Goal: Information Seeking & Learning: Compare options

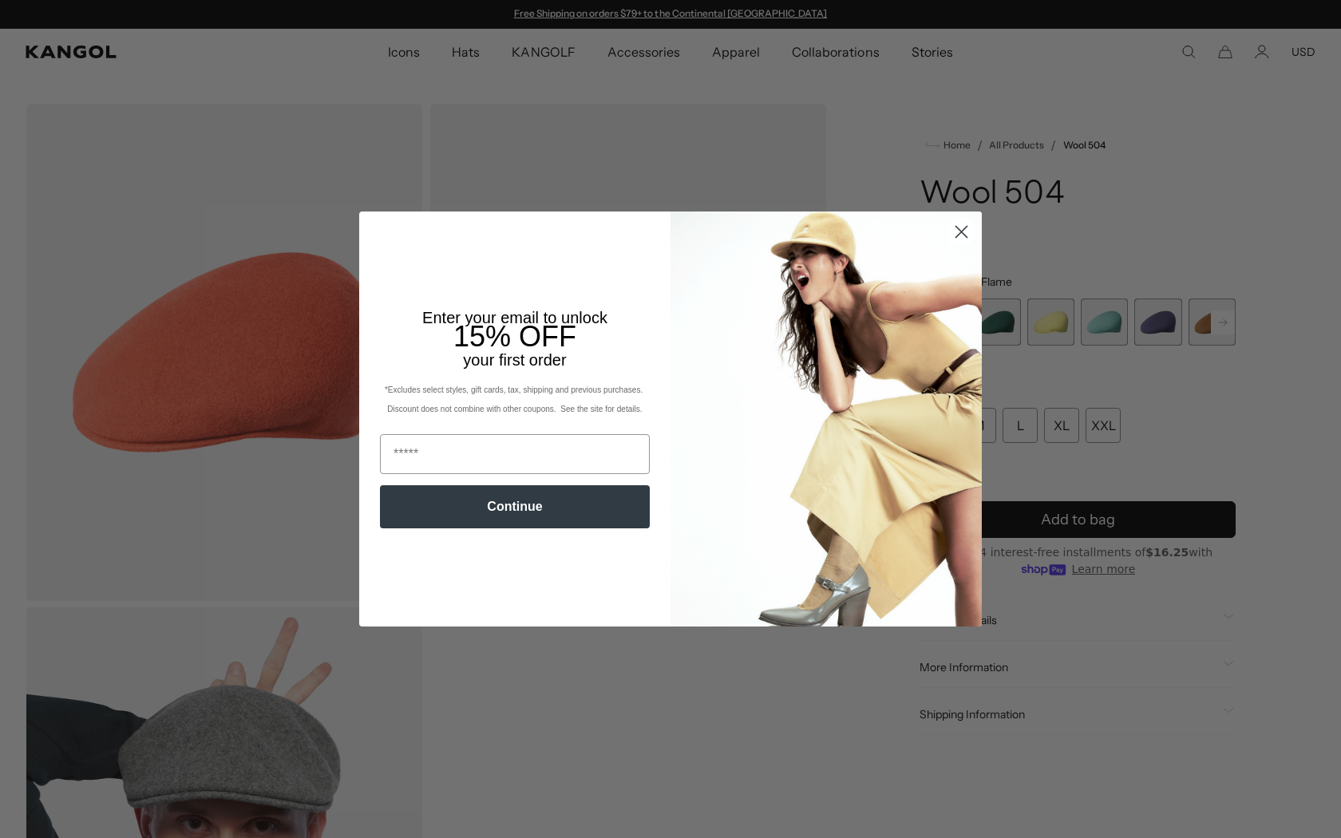
scroll to position [0, 329]
click at [961, 231] on icon "Close dialog" at bounding box center [961, 231] width 11 height 11
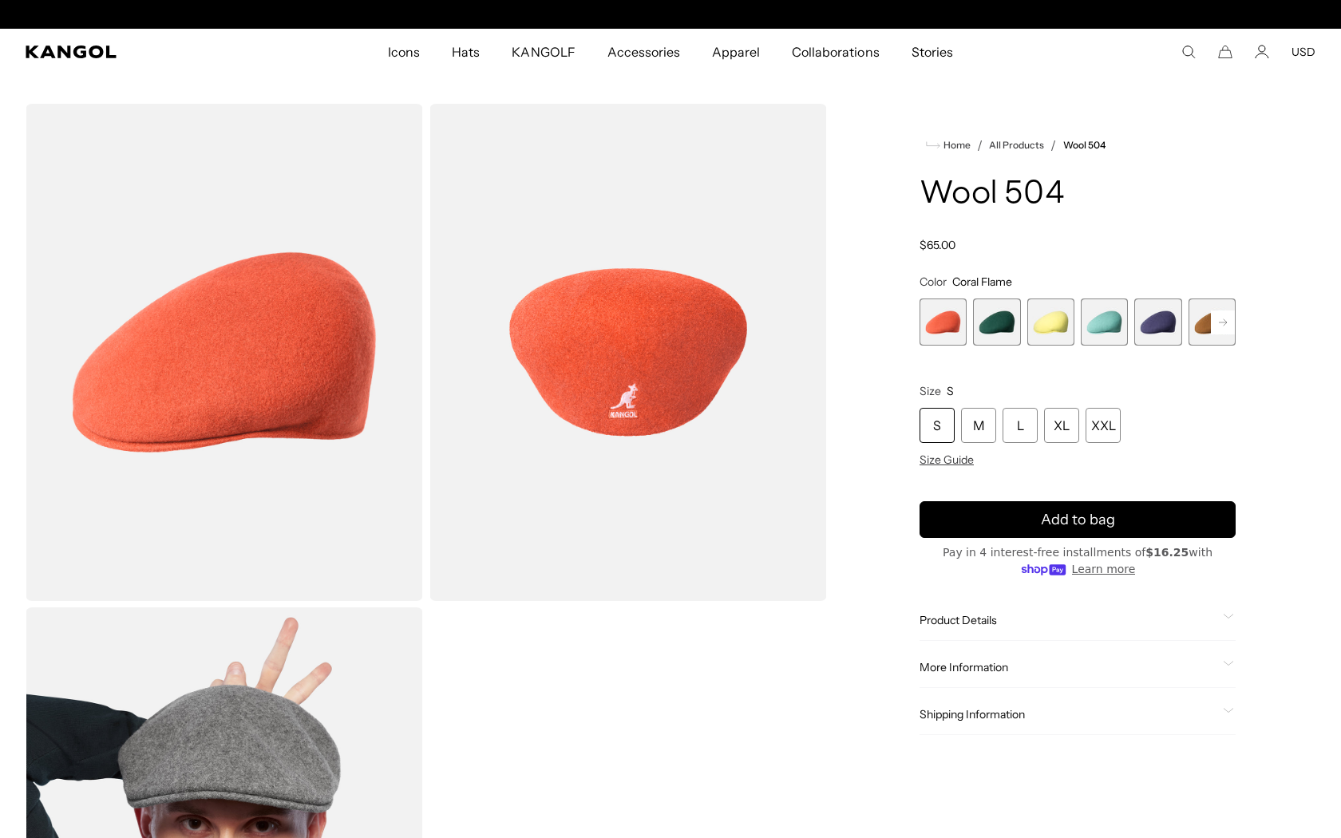
click at [961, 230] on div "Wool 504 Regular price $65.00 Regular price Sale price $65.00" at bounding box center [1077, 214] width 316 height 75
click at [872, 668] on div "Home / All Products / Wool 504 Wool 504 Regular price $65.00 Regular price Sale…" at bounding box center [1078, 604] width 476 height 1000
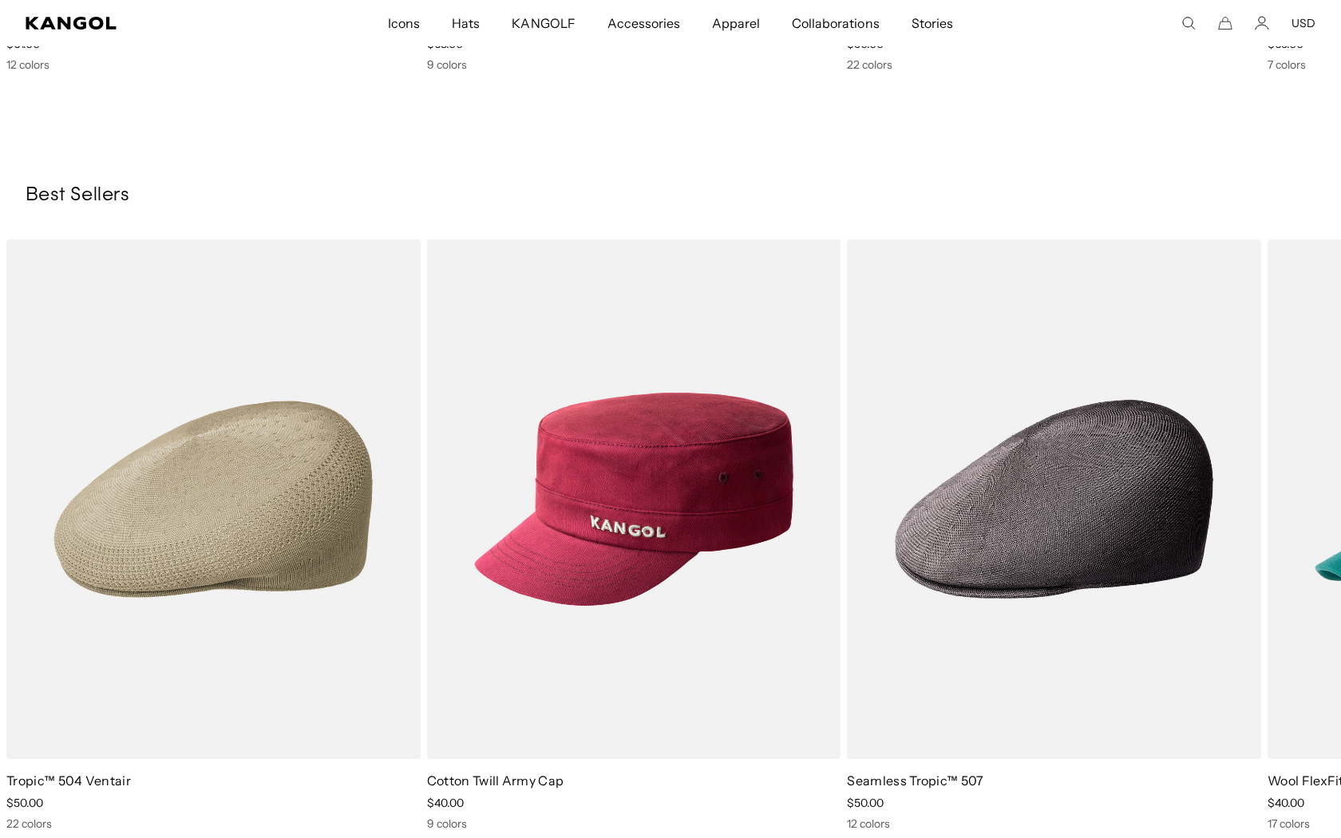
scroll to position [0, 329]
click at [1251, 182] on div "You Might Also Like Previous Next Sale Price" at bounding box center [670, 128] width 1341 height 1406
click at [1075, 162] on div "You Might Also Like Previous Next Sale Price" at bounding box center [670, 128] width 1341 height 1406
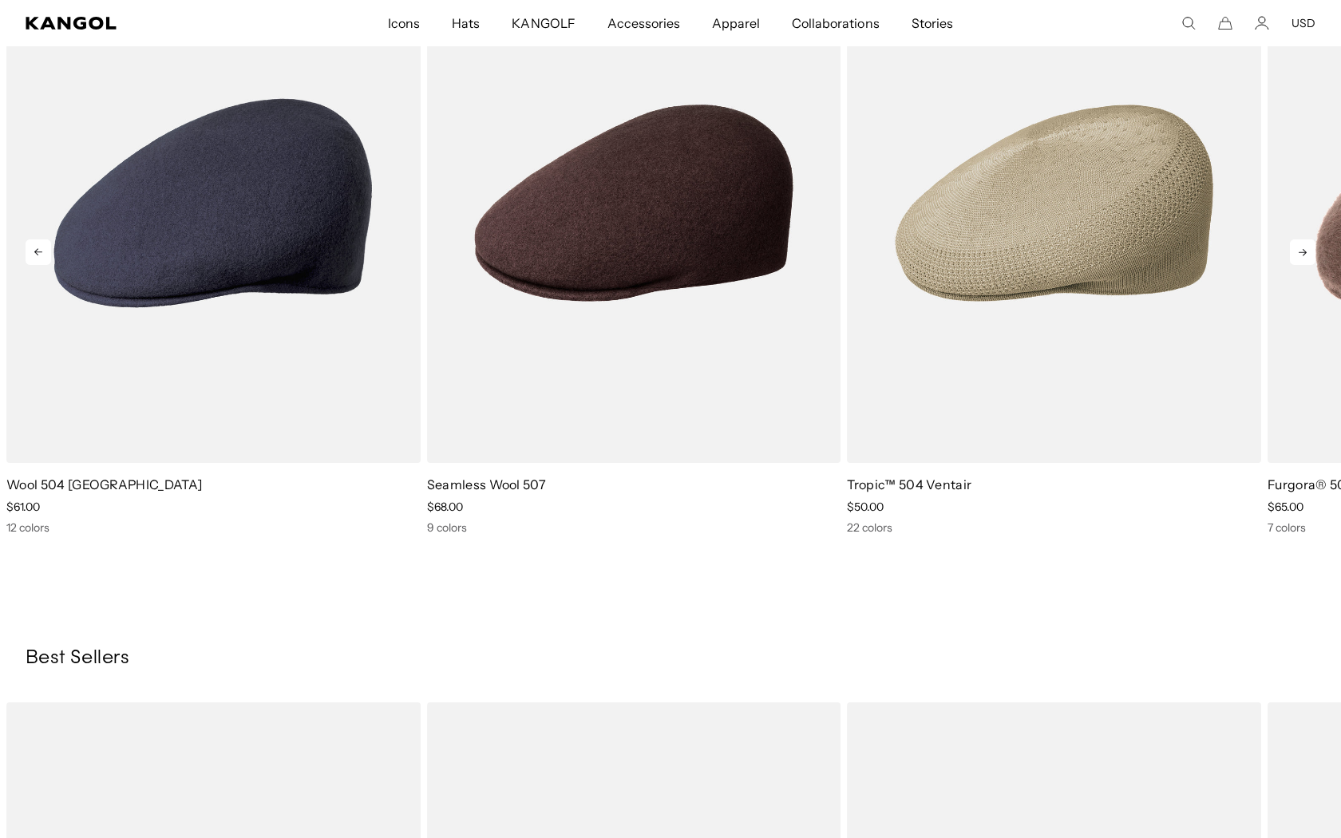
click at [1304, 247] on icon at bounding box center [1303, 252] width 26 height 26
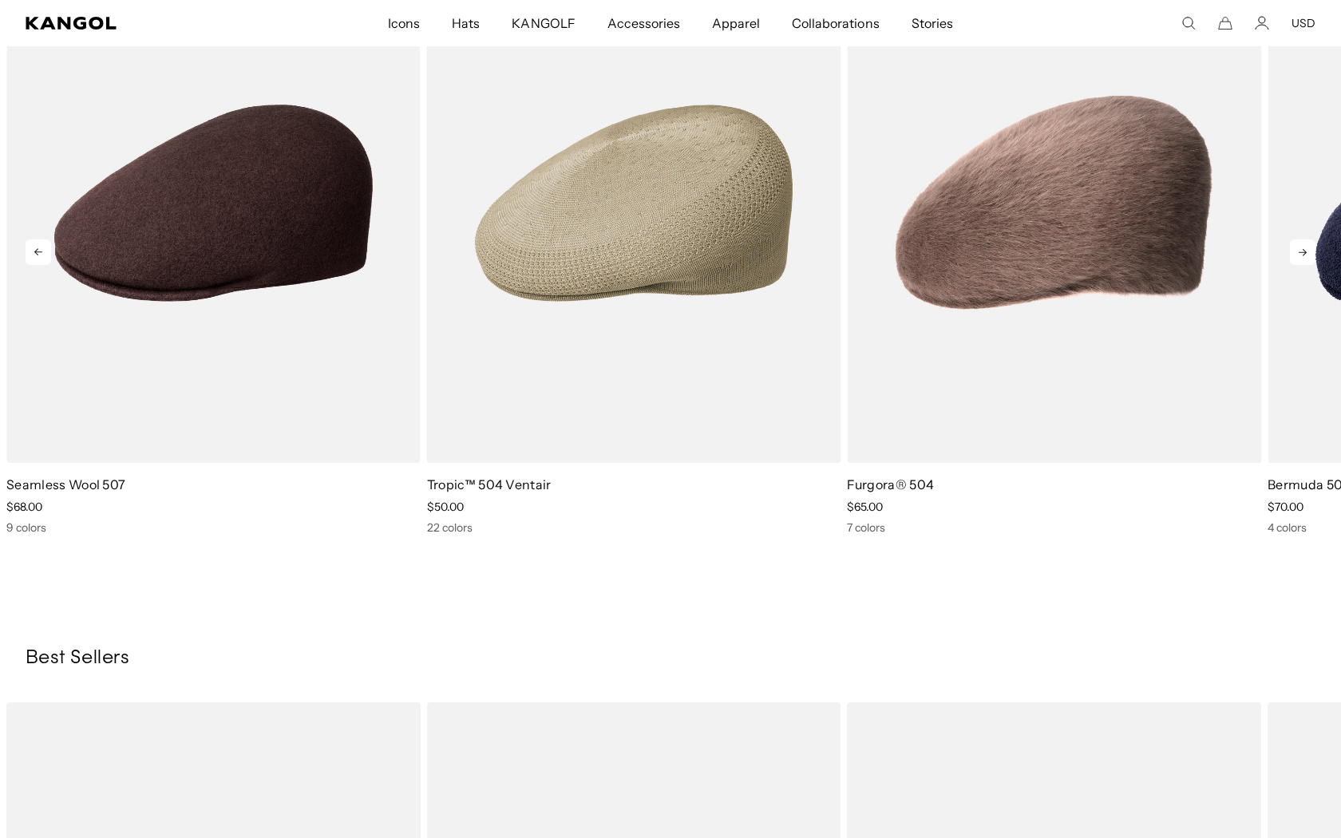
scroll to position [0, 329]
click at [1302, 246] on icon at bounding box center [1303, 252] width 26 height 26
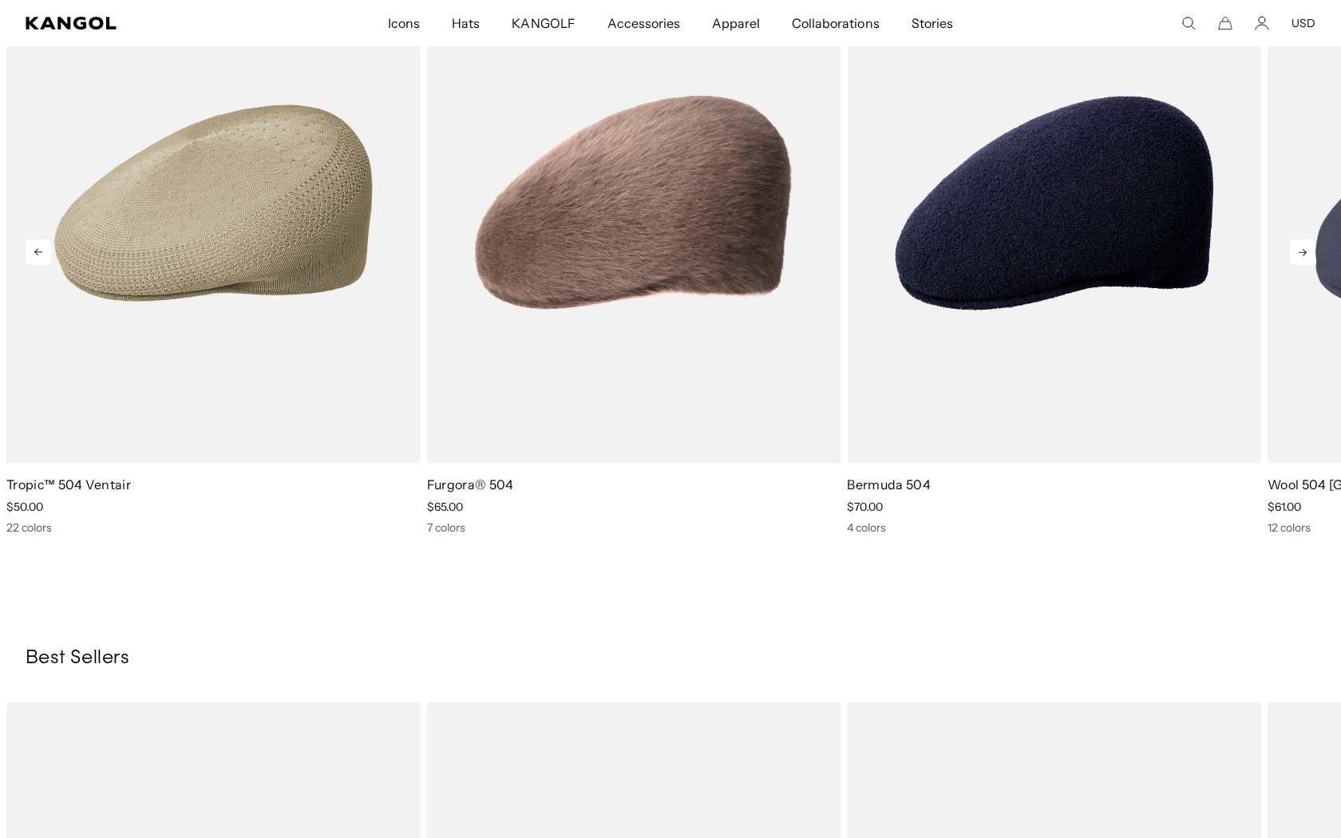
scroll to position [0, 0]
click at [1304, 247] on icon at bounding box center [1303, 252] width 26 height 26
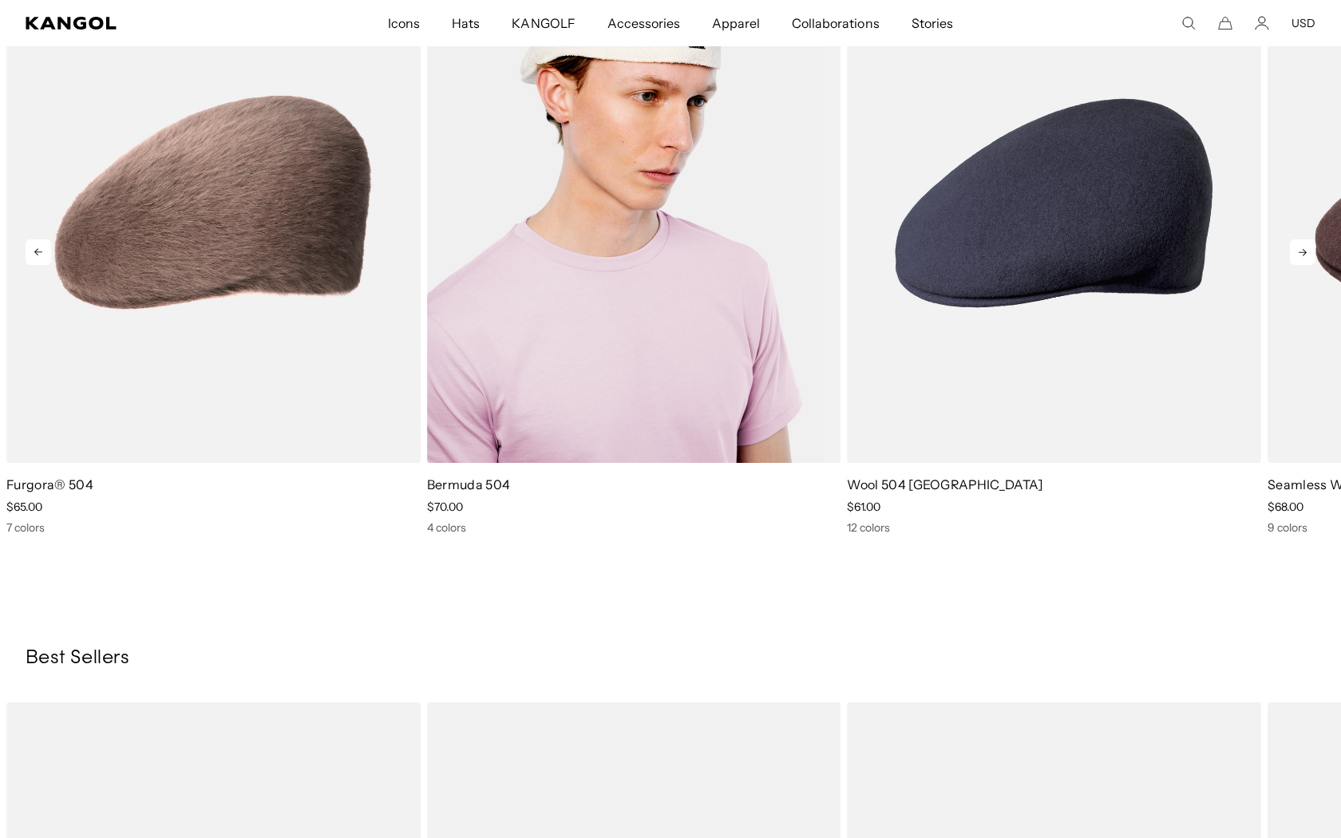
click at [607, 230] on img "5 of 5" at bounding box center [634, 203] width 414 height 520
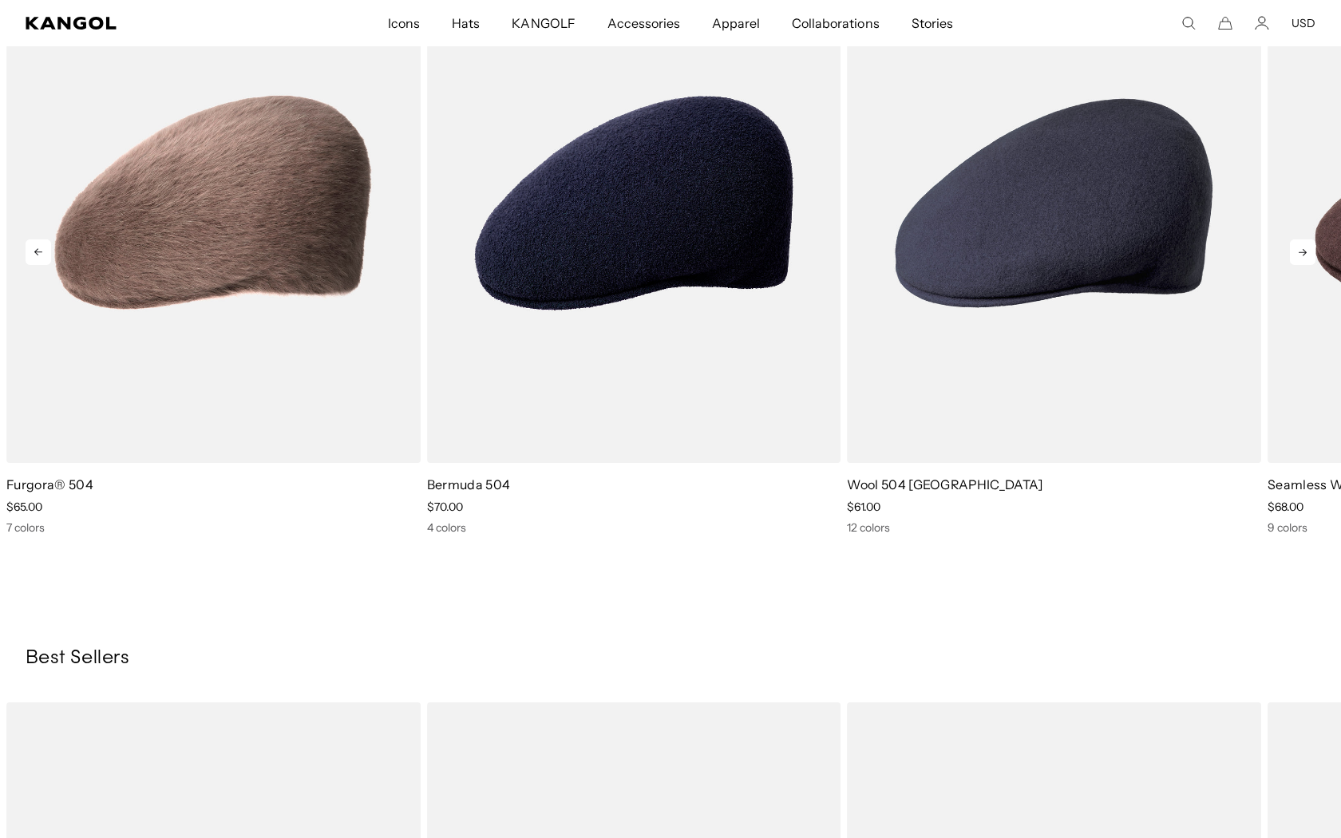
click at [1305, 250] on icon at bounding box center [1303, 252] width 26 height 26
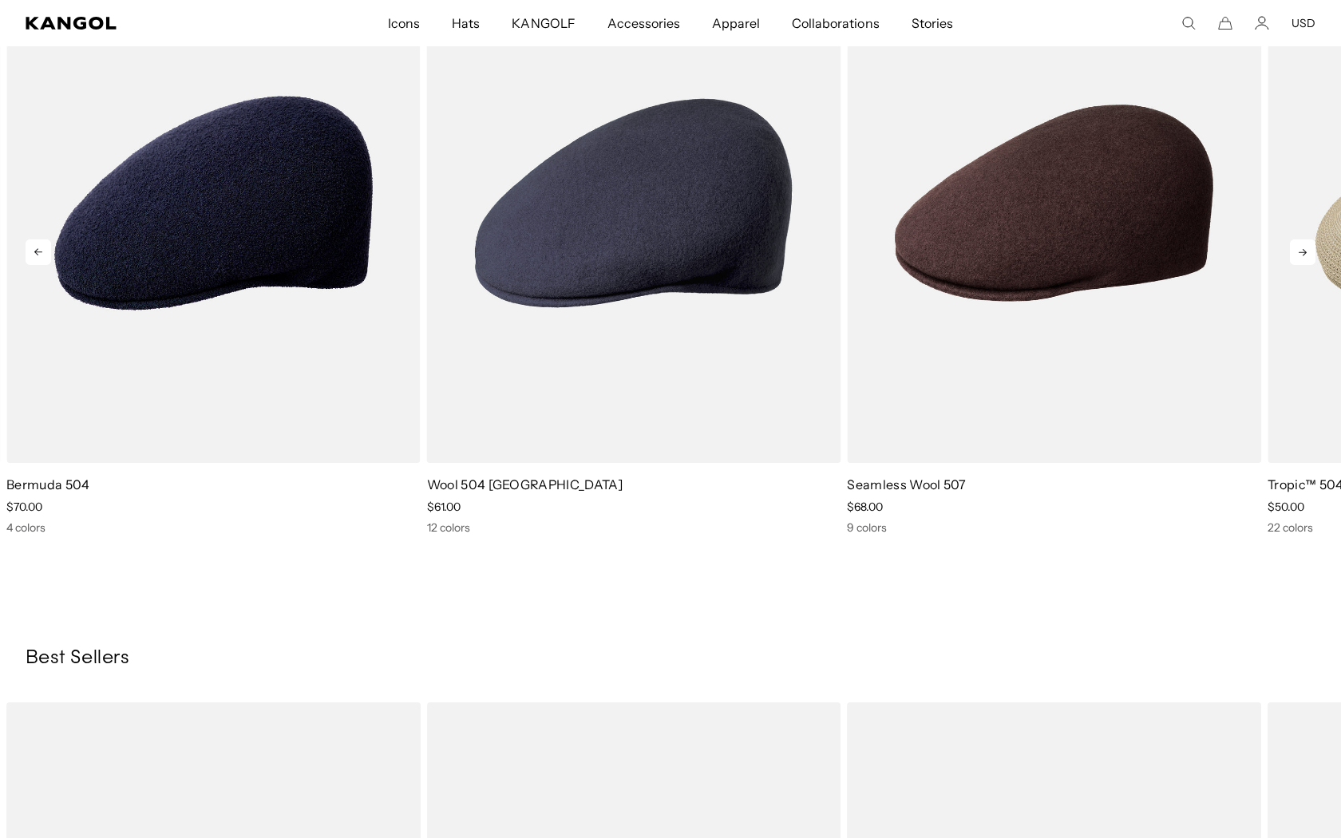
scroll to position [0, 329]
click at [1304, 250] on icon at bounding box center [1302, 252] width 8 height 7
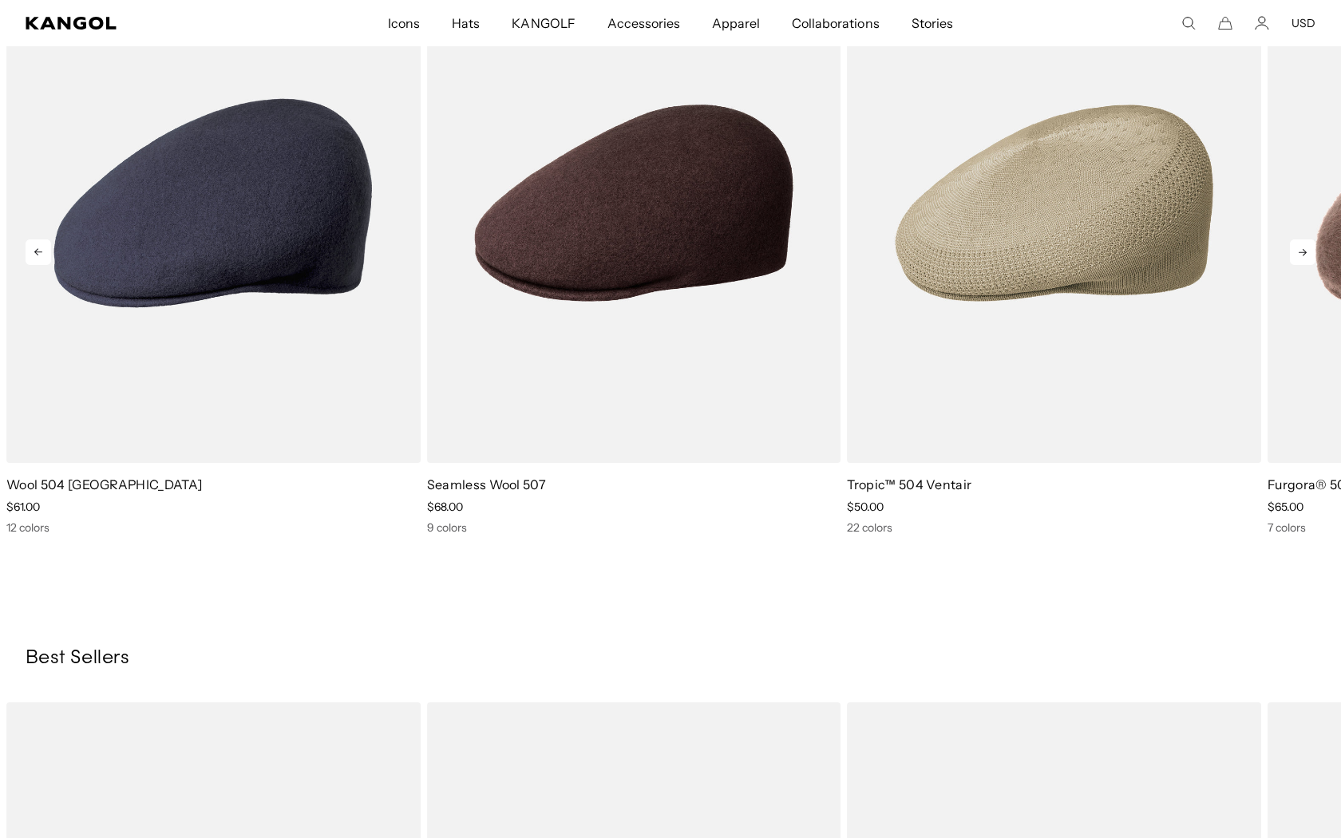
click at [1304, 250] on icon at bounding box center [1302, 252] width 8 height 7
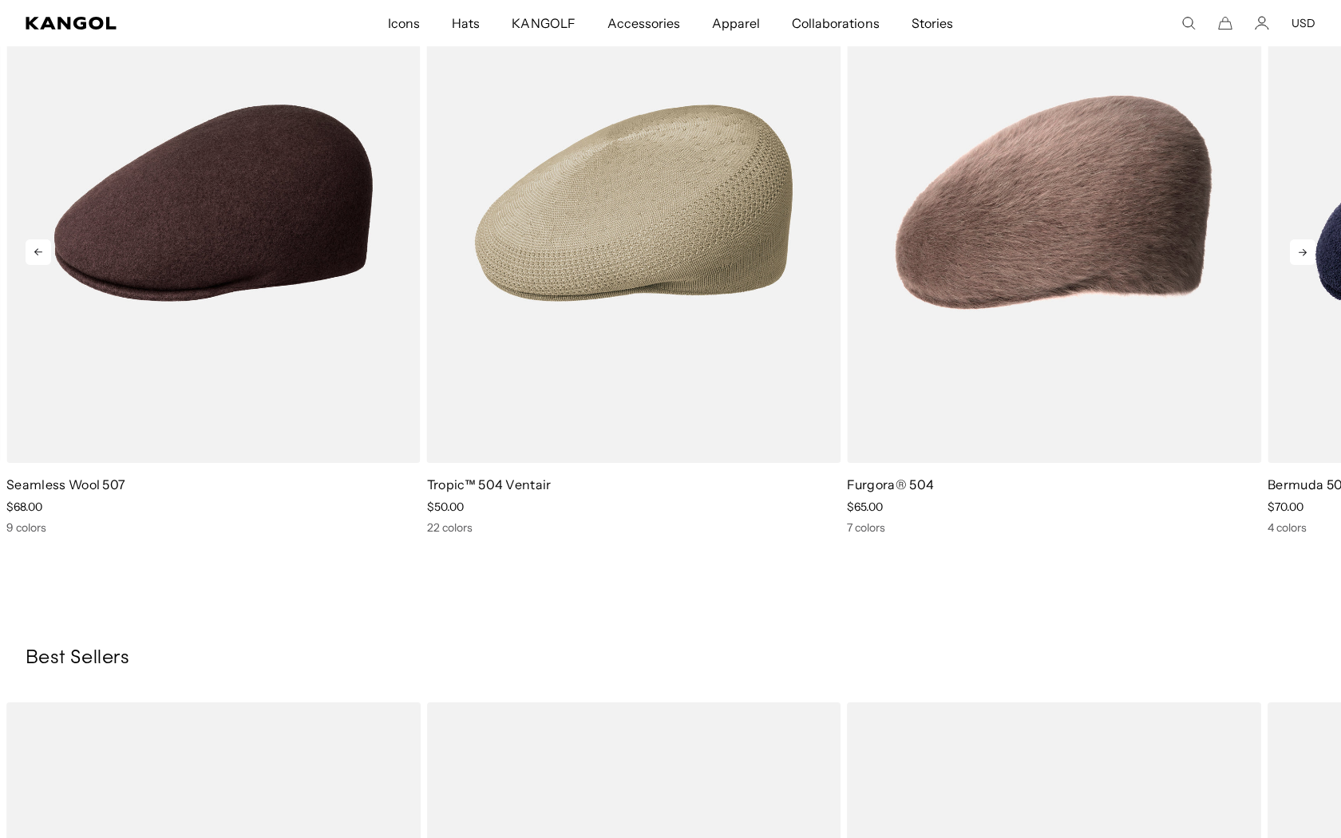
scroll to position [0, 0]
click at [1304, 250] on icon at bounding box center [1302, 252] width 8 height 7
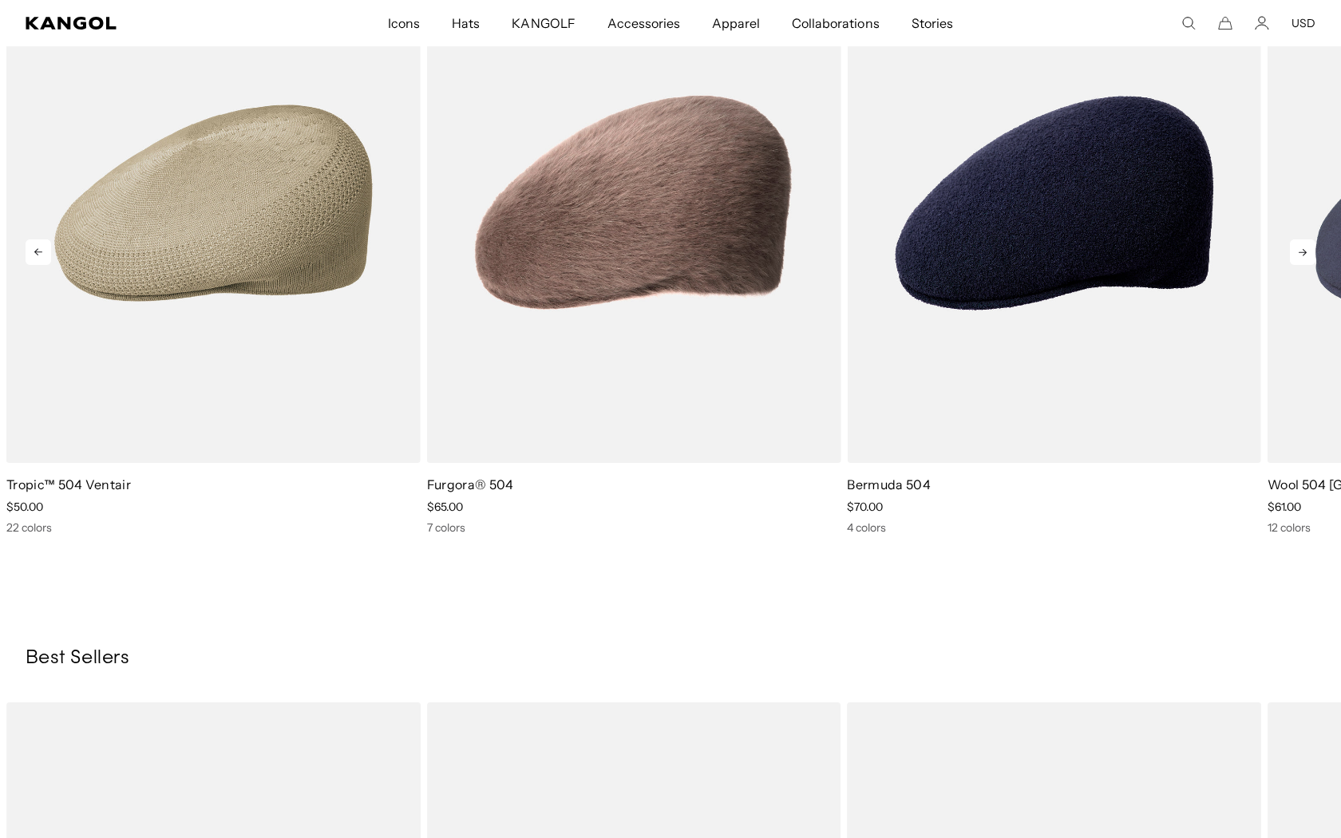
click at [1304, 250] on icon at bounding box center [1302, 252] width 8 height 7
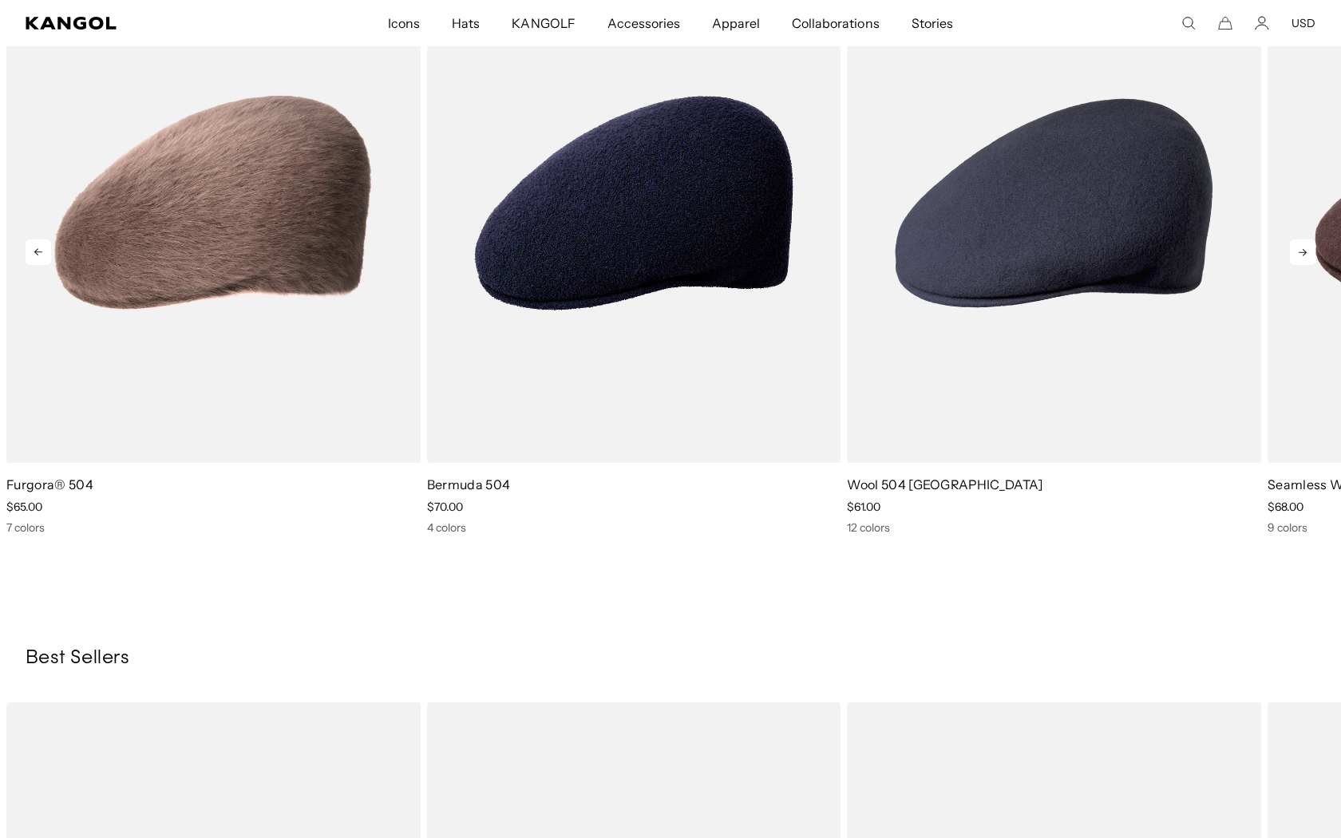
click at [1304, 250] on icon at bounding box center [1302, 252] width 8 height 7
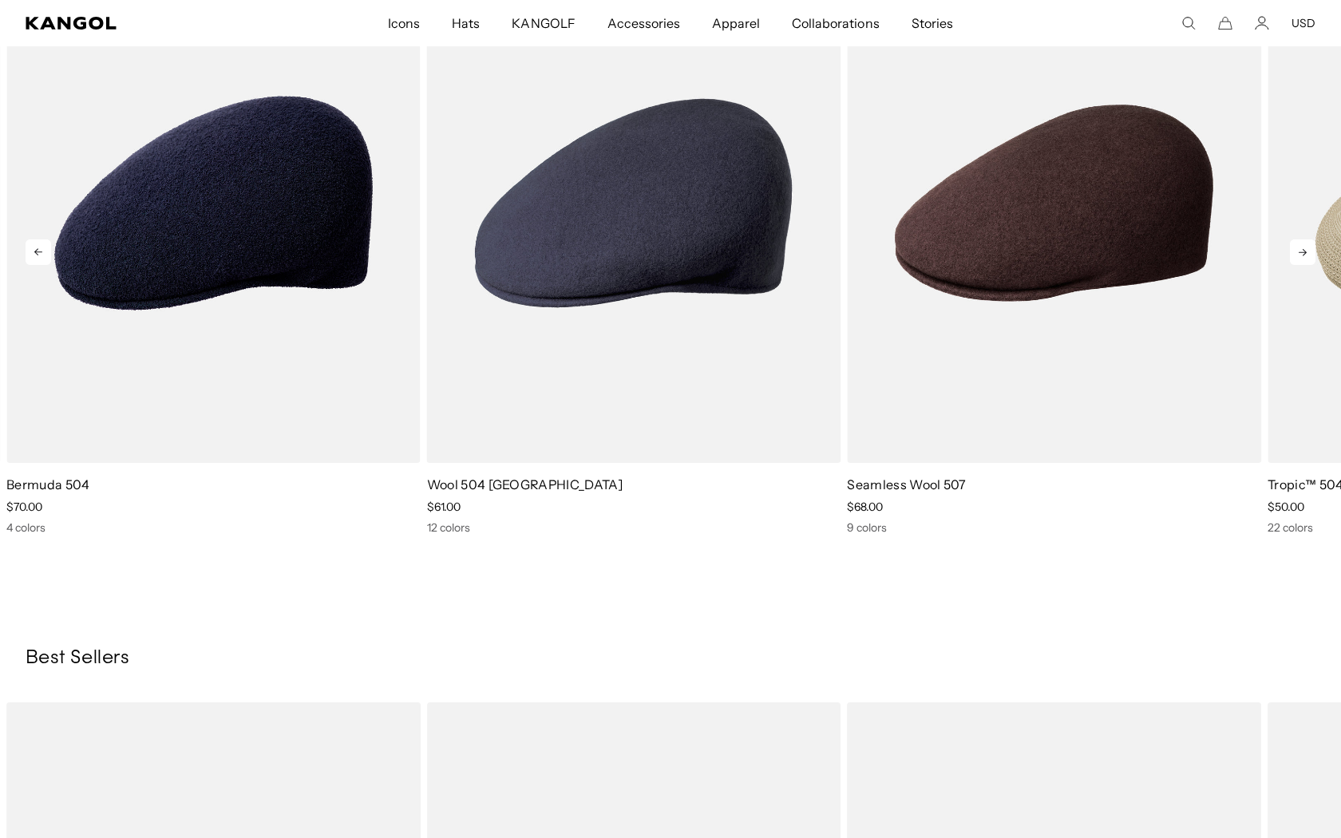
scroll to position [0, 329]
click at [1304, 250] on icon at bounding box center [1302, 252] width 8 height 7
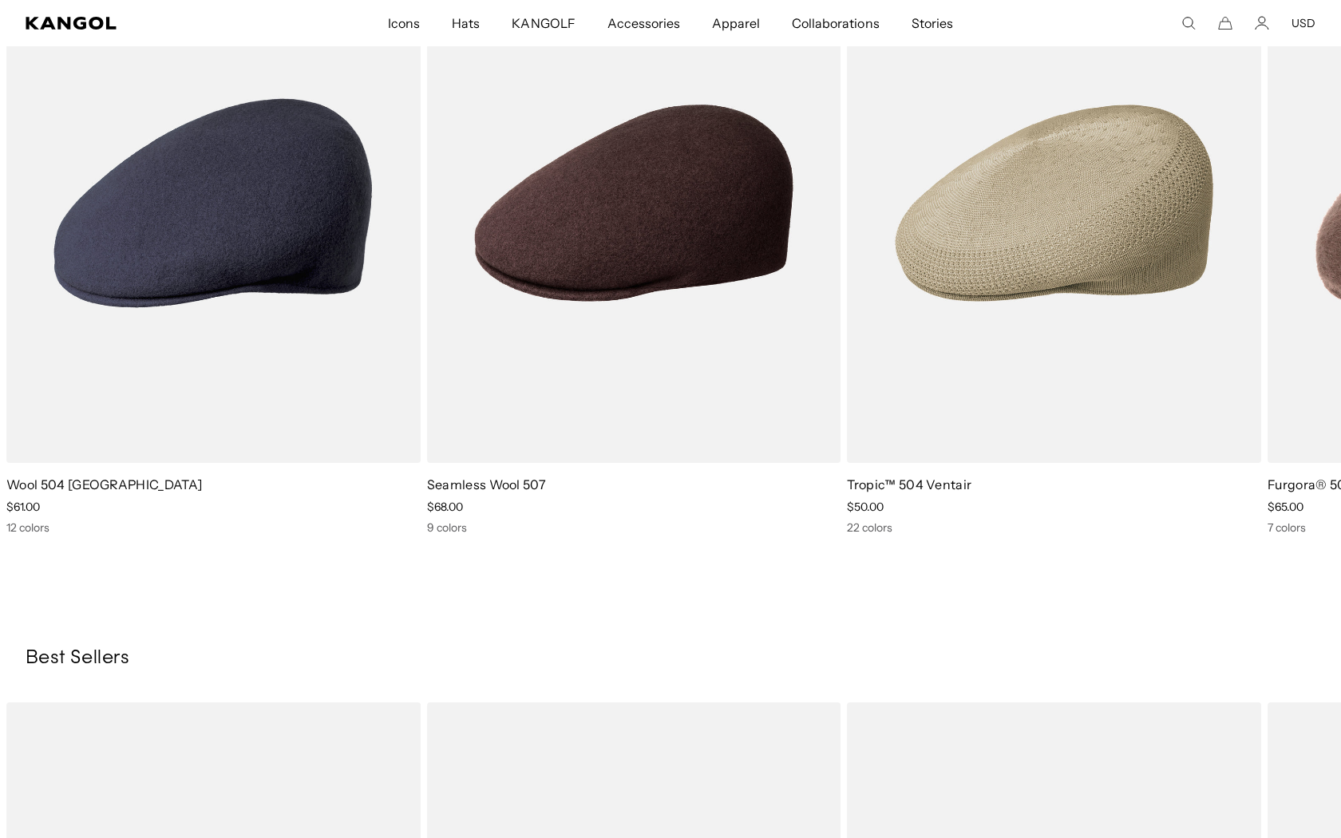
scroll to position [0, 0]
click at [990, 637] on div "You Might Also Like Previous Next Sale Price" at bounding box center [670, 590] width 1341 height 1406
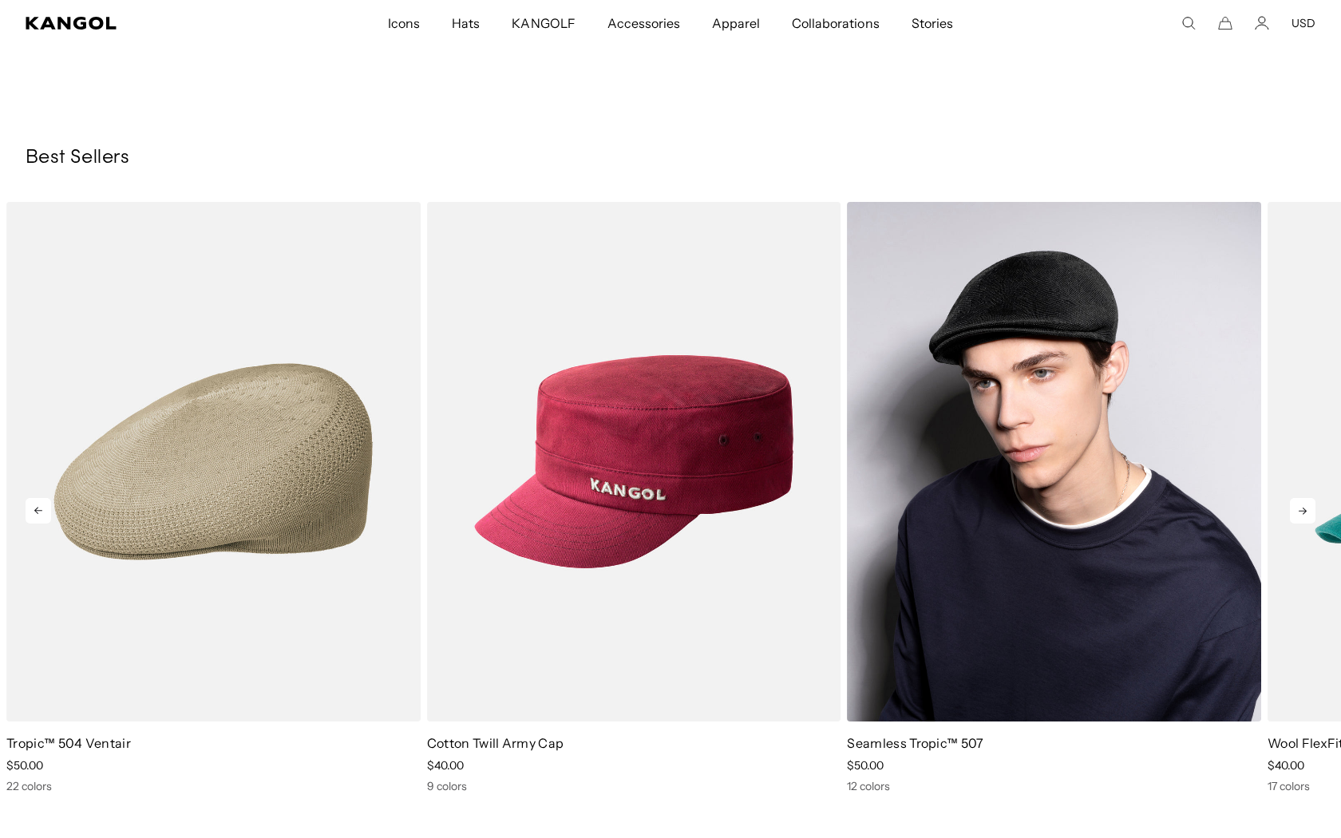
click at [1045, 449] on img "3 of 10" at bounding box center [1054, 462] width 414 height 520
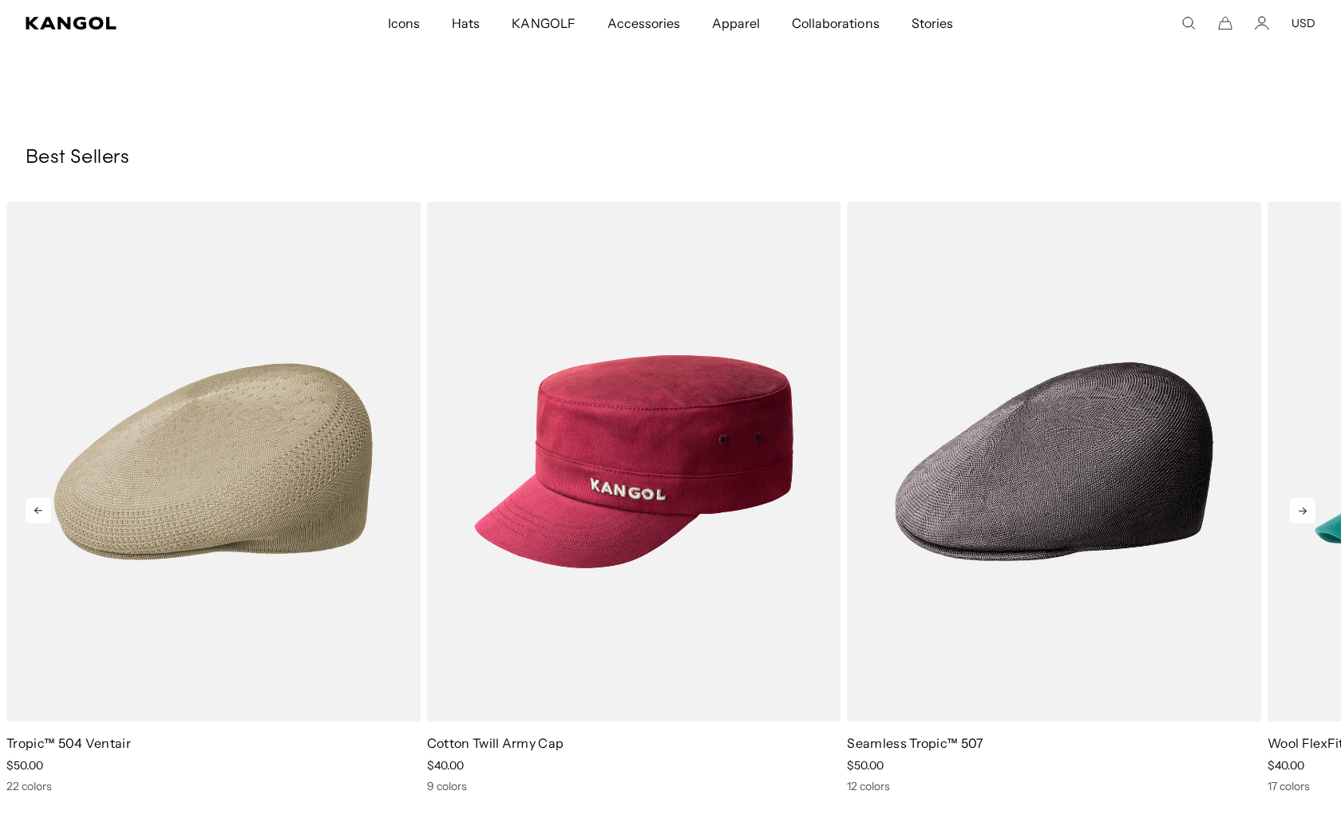
click at [1298, 507] on icon at bounding box center [1303, 511] width 26 height 26
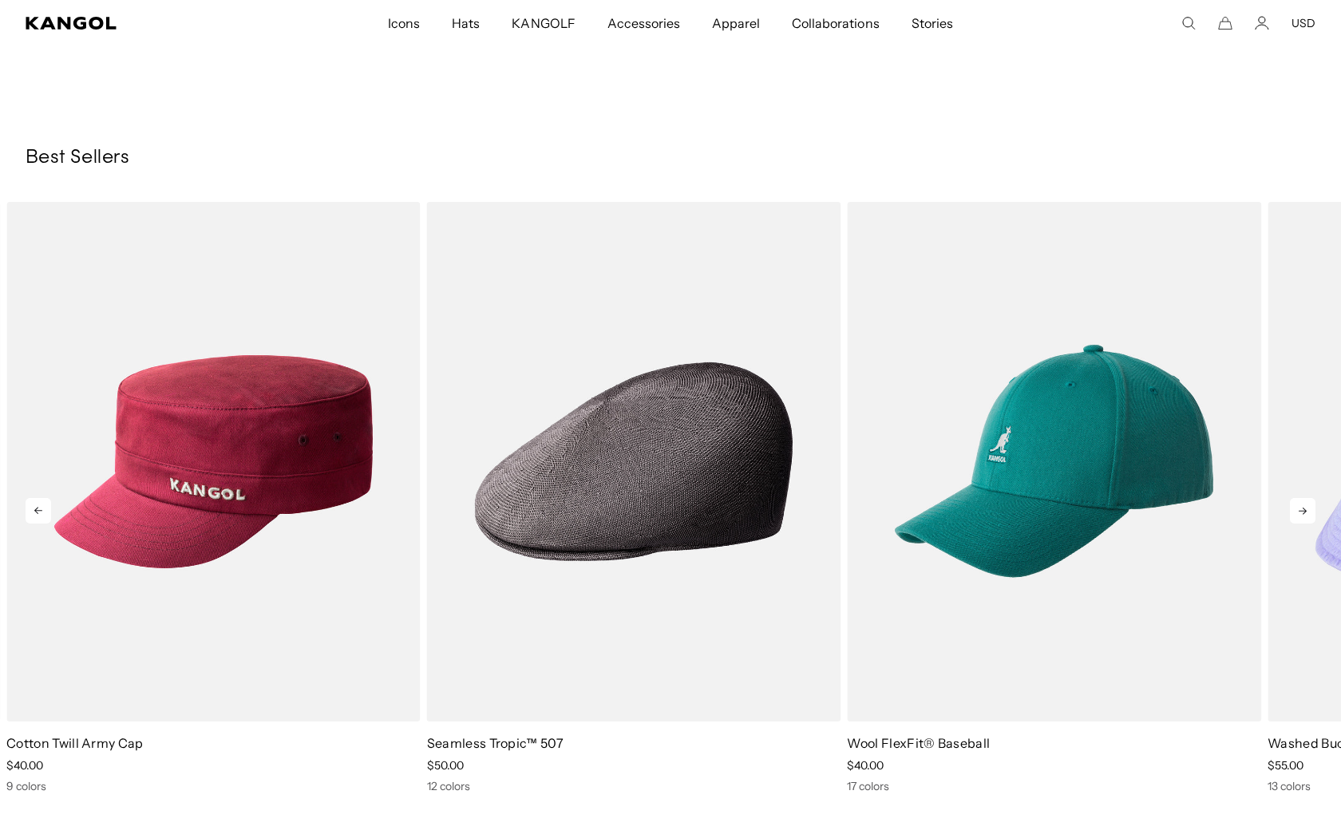
scroll to position [0, 329]
click at [1298, 507] on icon at bounding box center [1303, 511] width 26 height 26
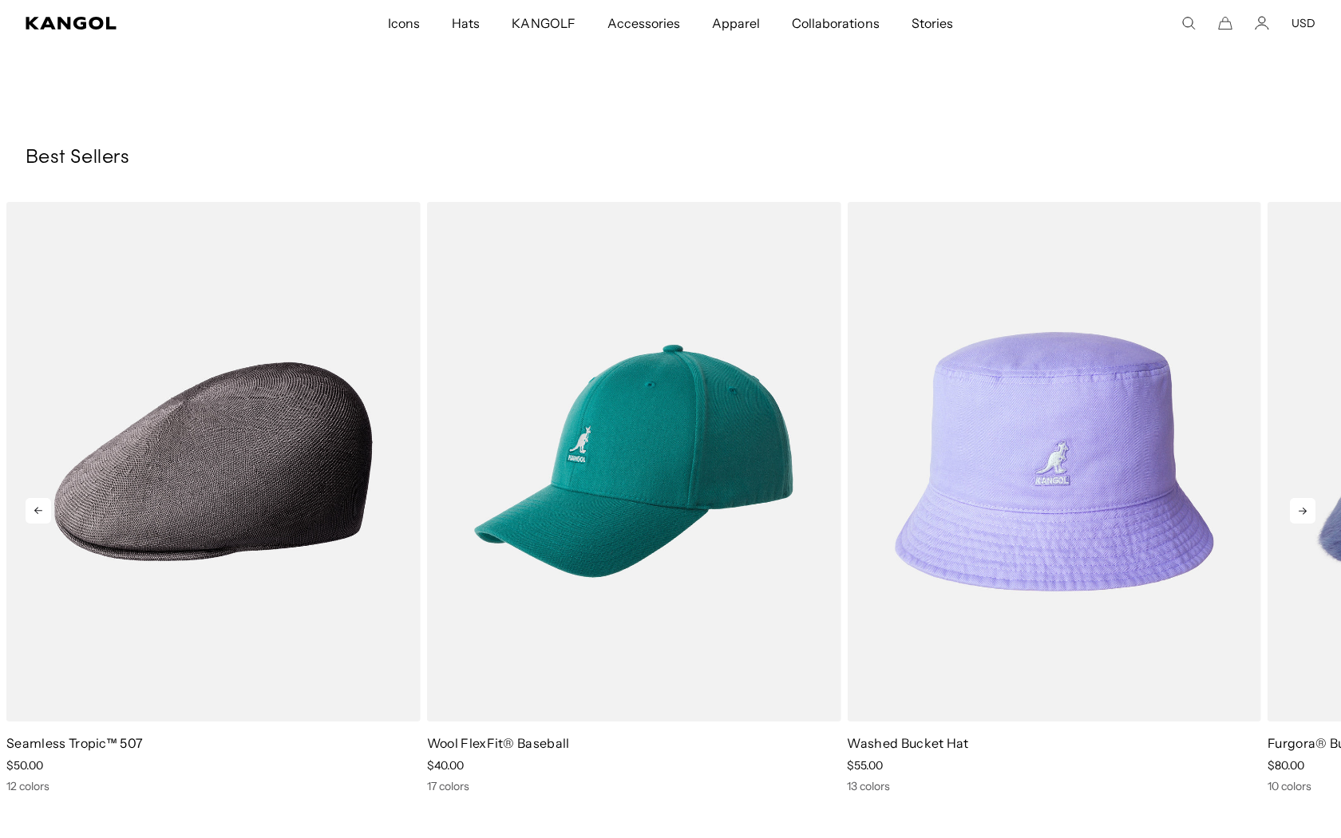
scroll to position [0, 0]
click at [1298, 507] on icon at bounding box center [1303, 511] width 26 height 26
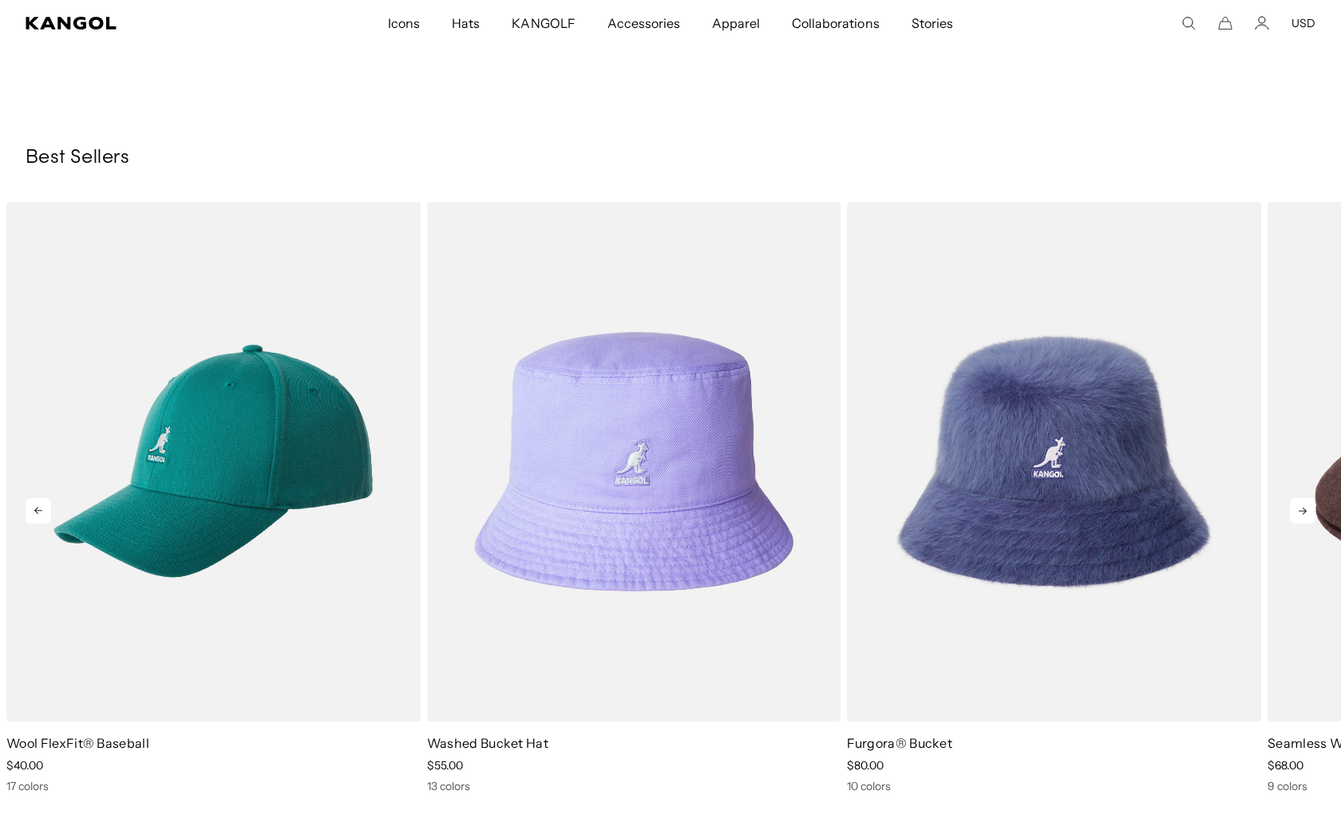
click at [1298, 507] on icon at bounding box center [1303, 511] width 26 height 26
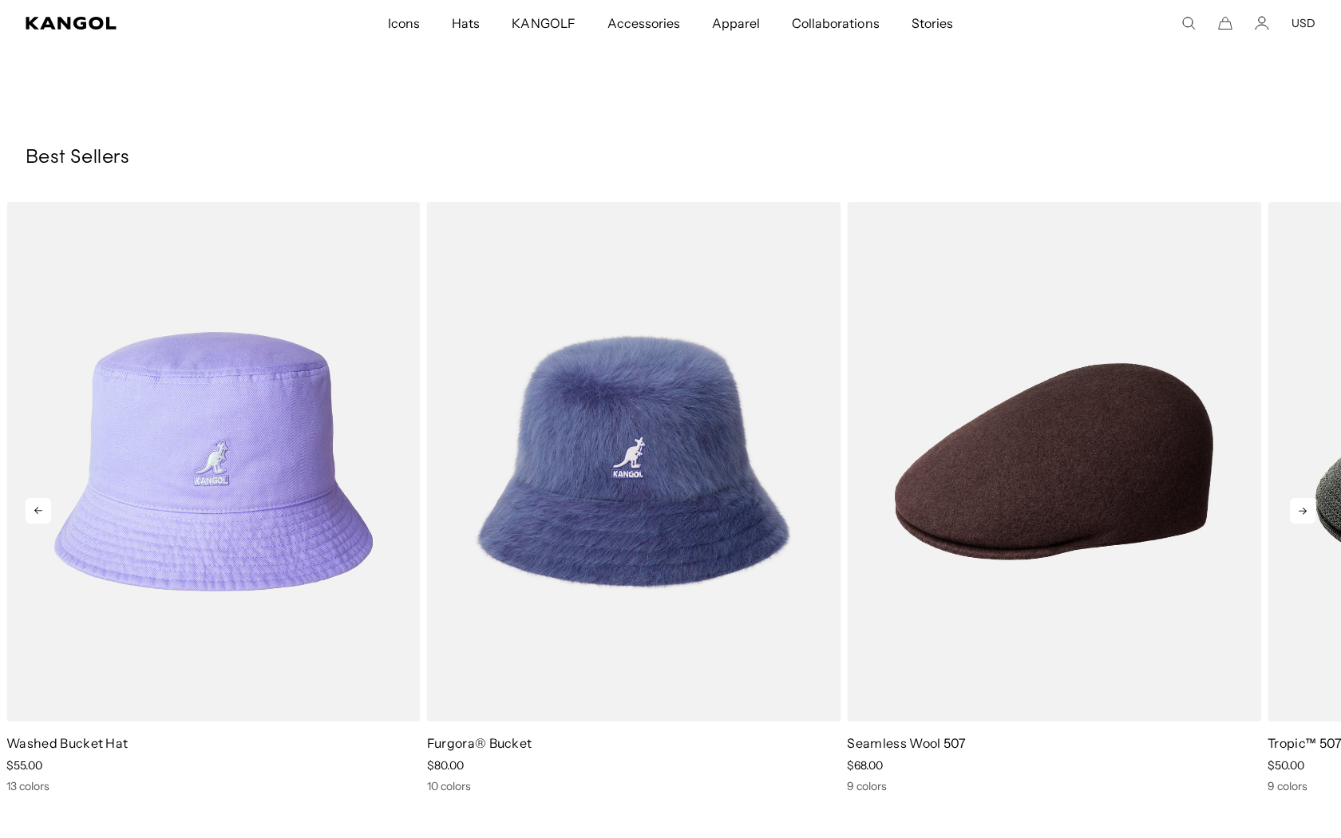
scroll to position [0, 329]
click at [1298, 507] on icon at bounding box center [1303, 511] width 26 height 26
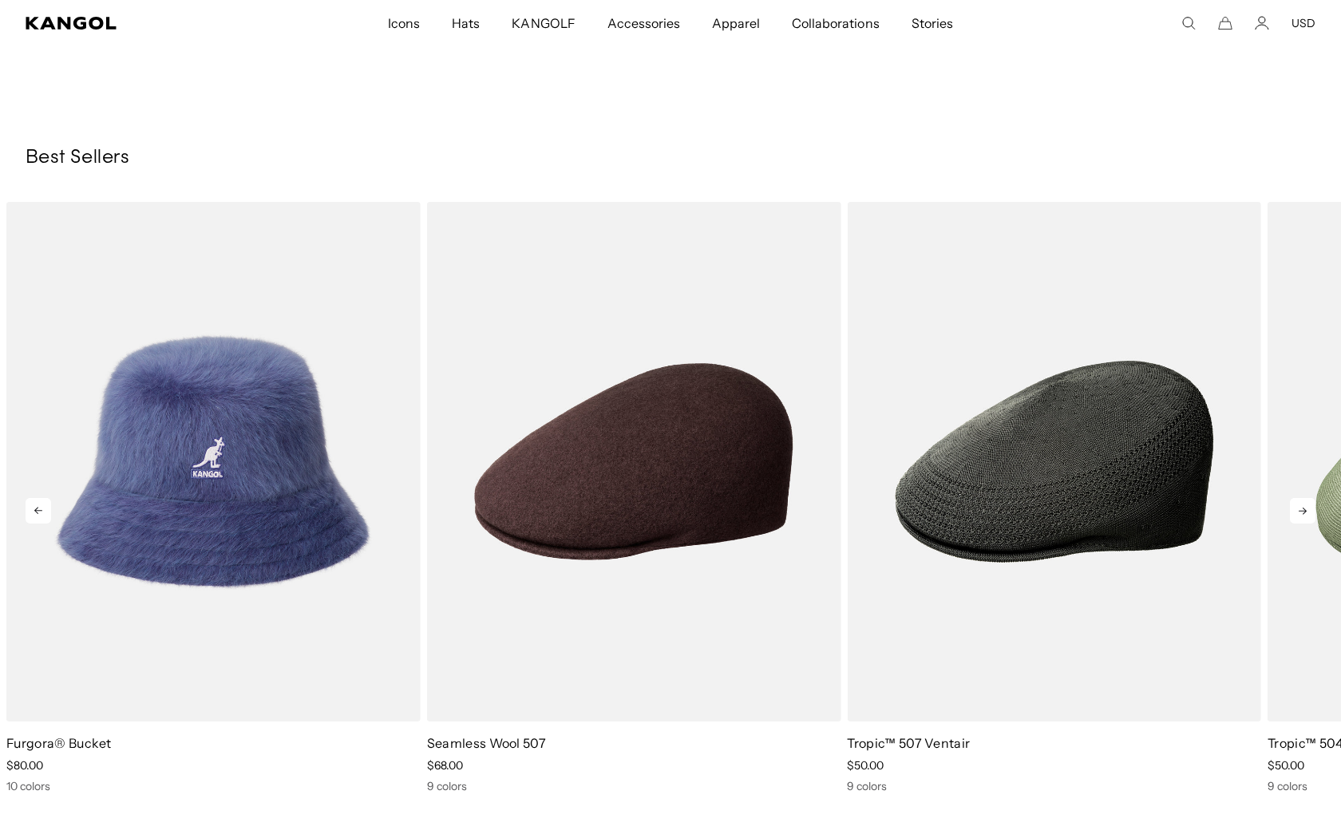
scroll to position [0, 0]
click at [1298, 507] on icon at bounding box center [1303, 511] width 26 height 26
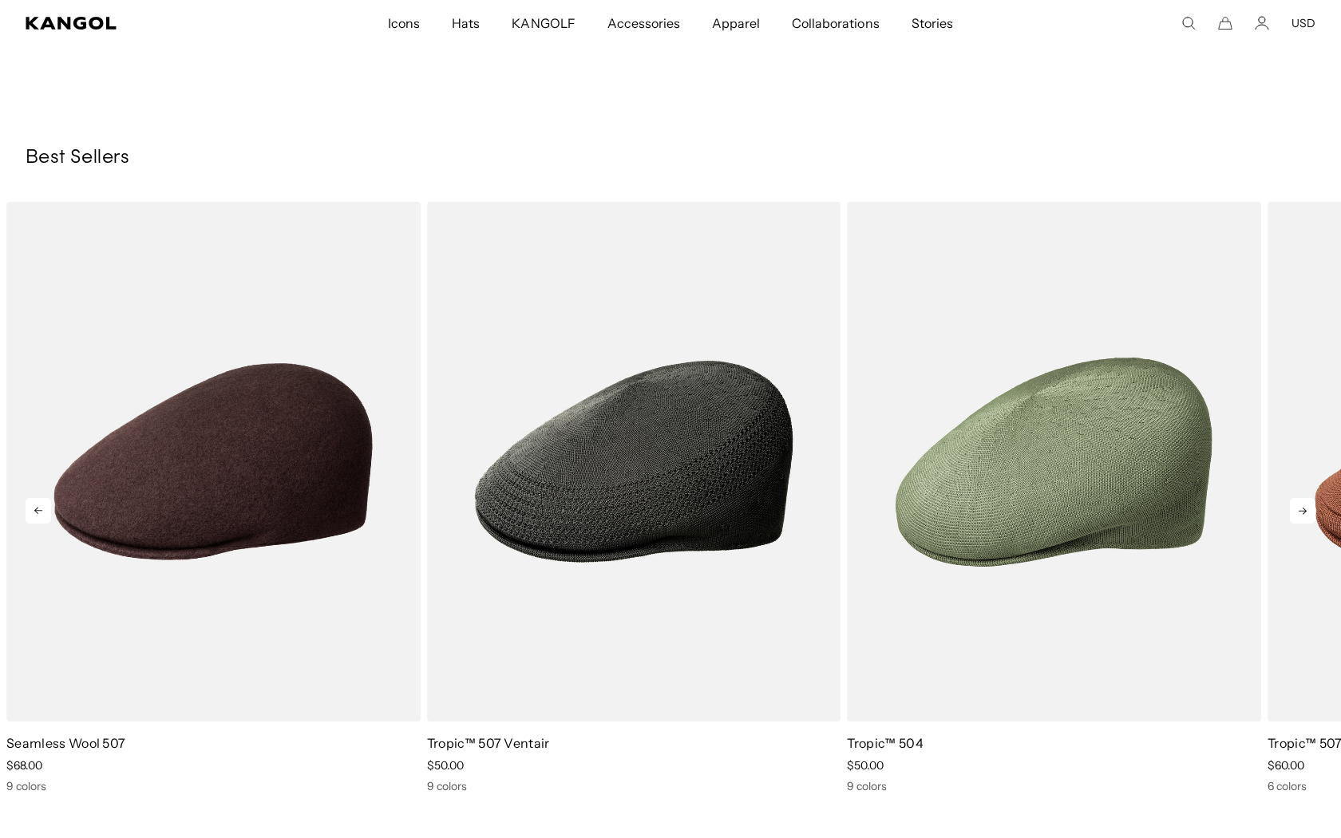
click at [1298, 505] on icon at bounding box center [1303, 511] width 26 height 26
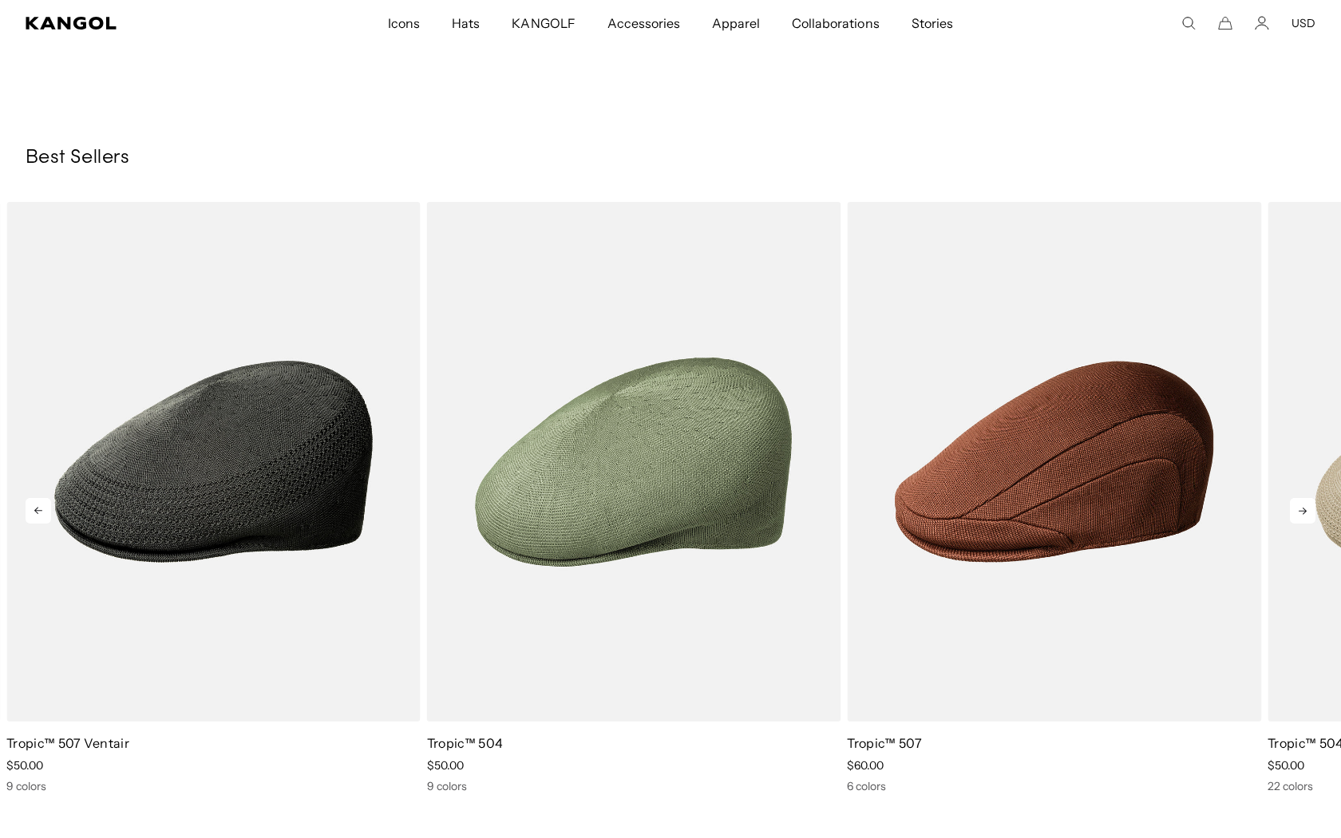
click at [1302, 509] on icon at bounding box center [1303, 511] width 26 height 26
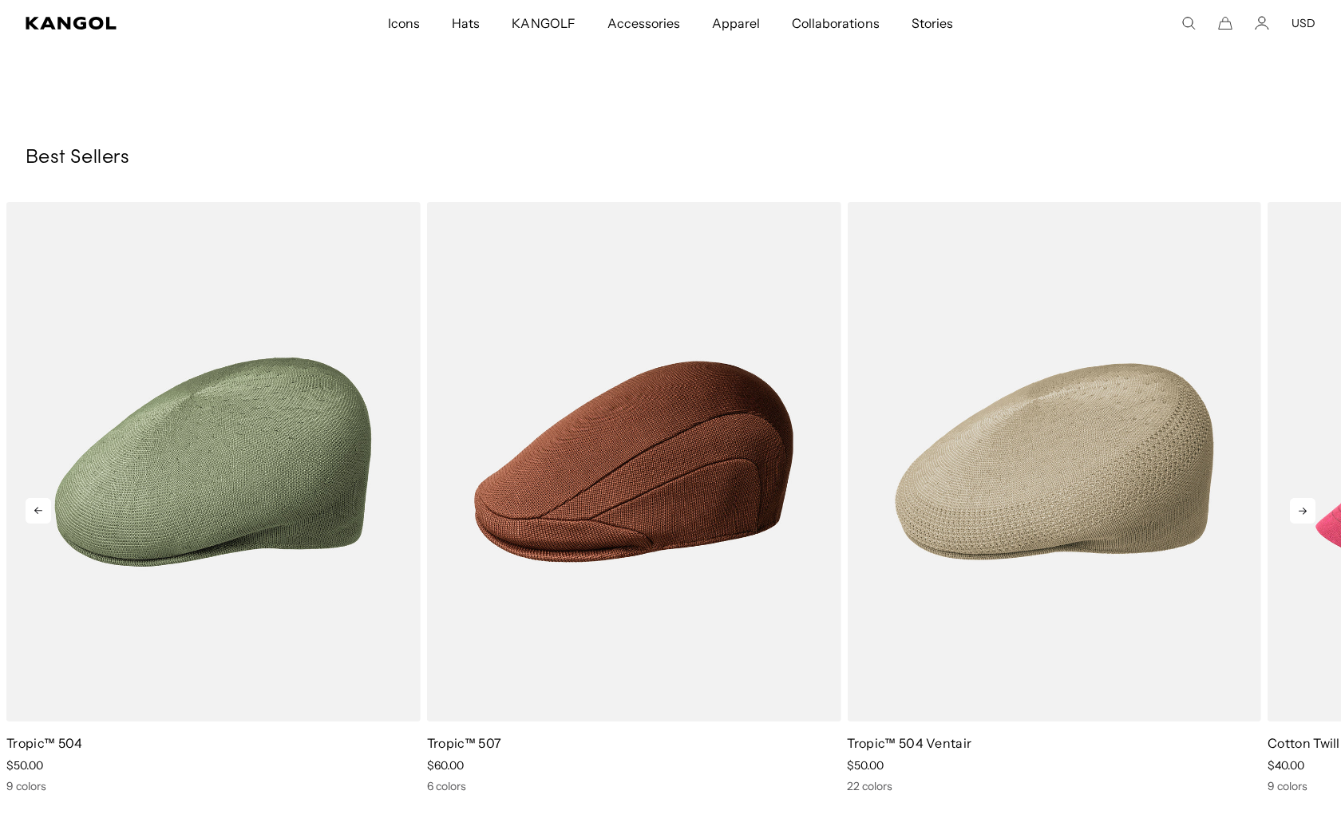
scroll to position [0, 329]
click at [1302, 509] on icon at bounding box center [1303, 511] width 26 height 26
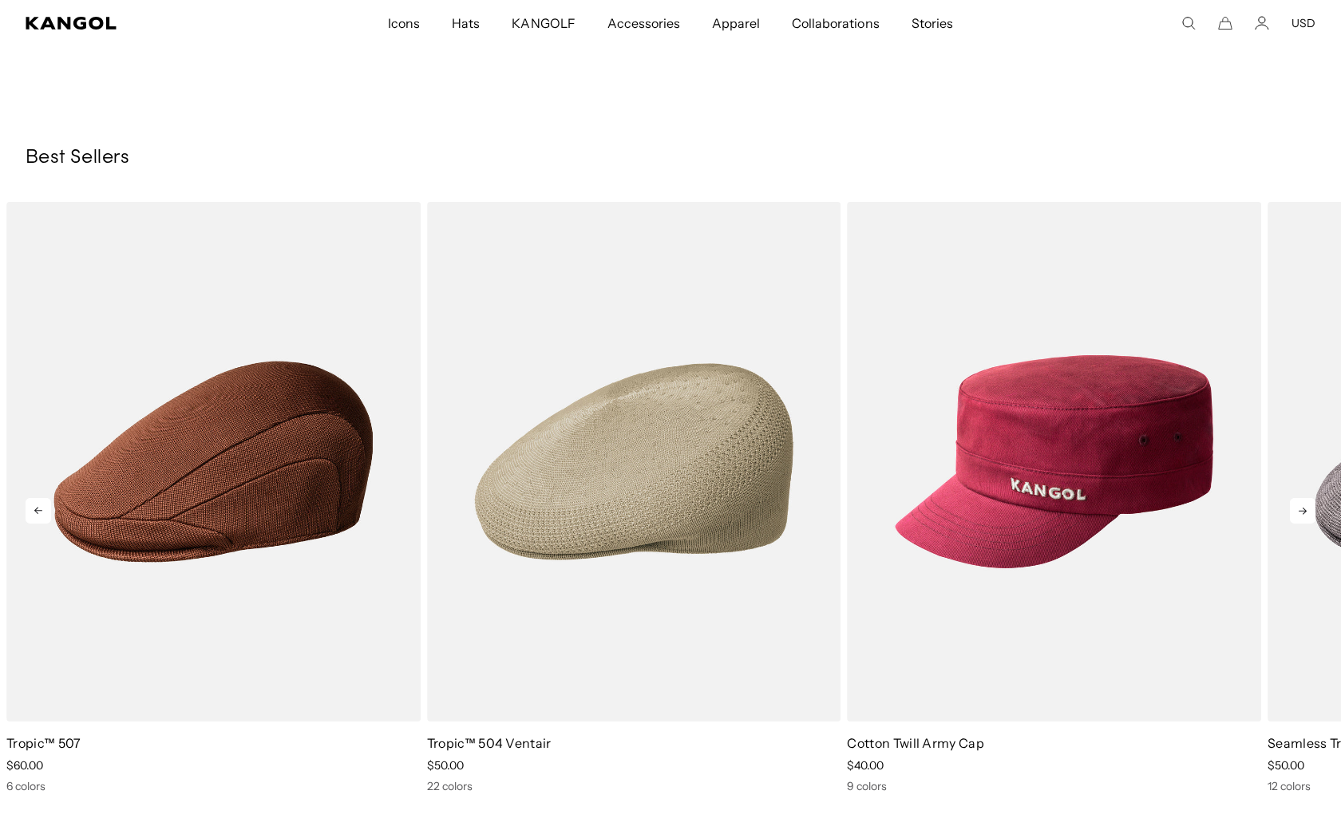
click at [1302, 509] on icon at bounding box center [1303, 511] width 26 height 26
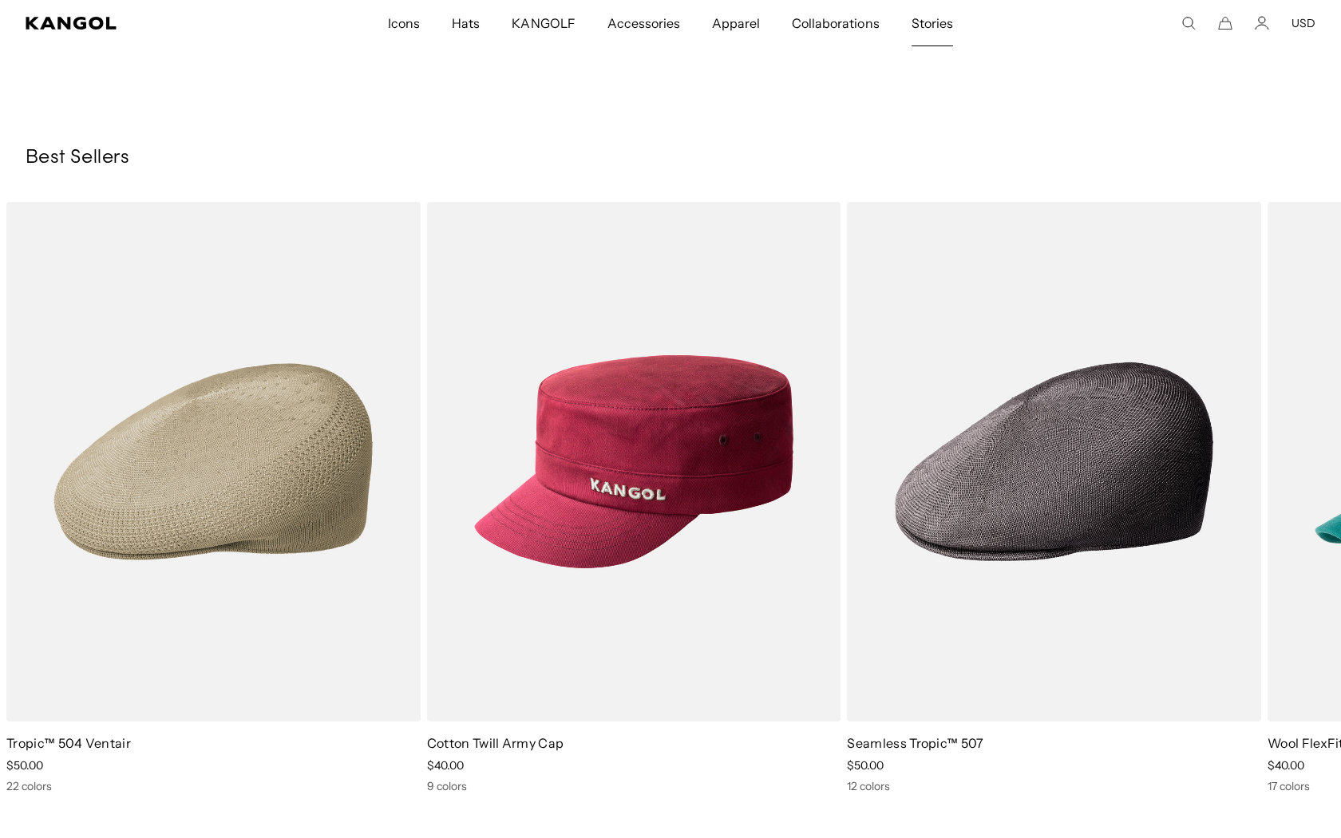
scroll to position [0, 0]
click at [989, 117] on div "You Might Also Like Previous Next Sale Price" at bounding box center [670, 90] width 1341 height 1406
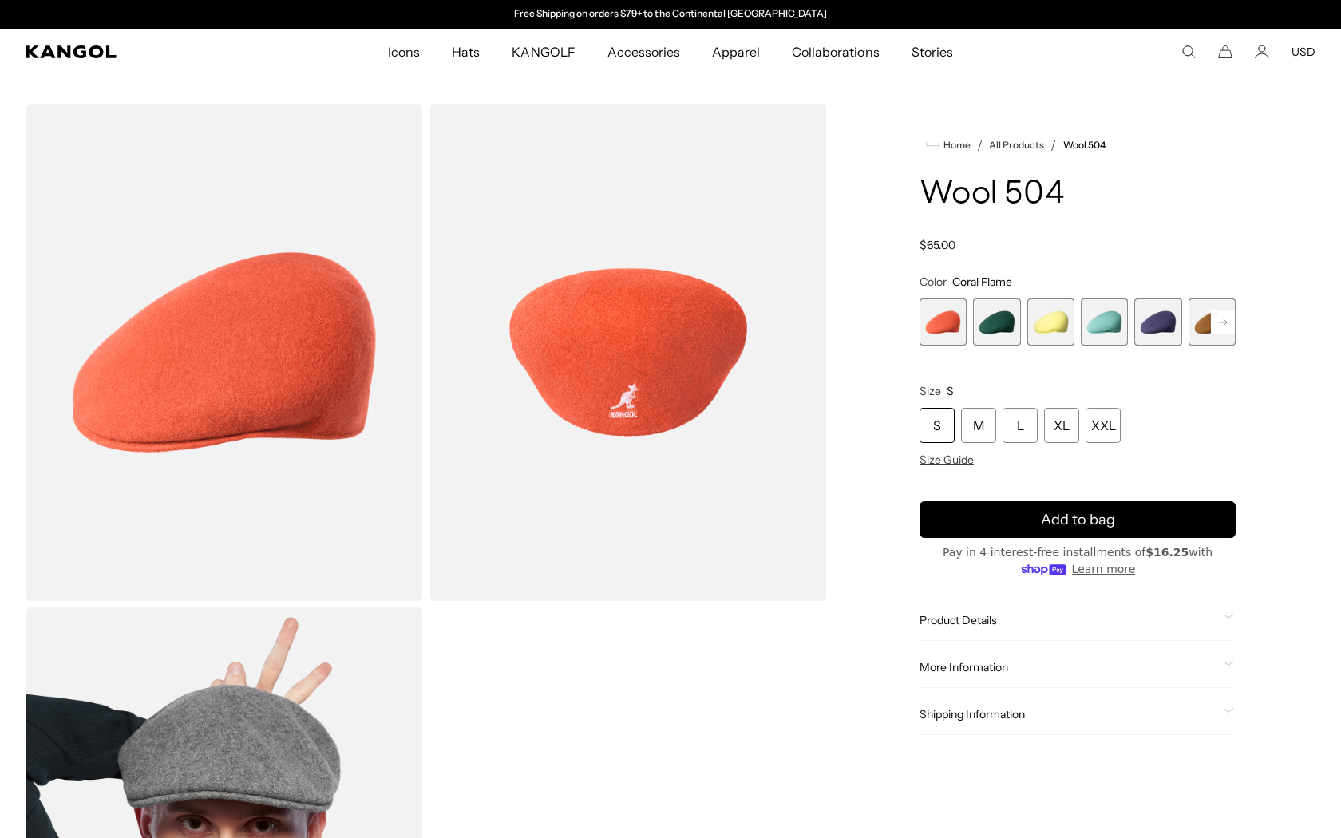
click at [868, 473] on div "Home / All Products / Wool 504 Wool 504 Regular price $65.00 Regular price Sale…" at bounding box center [1078, 604] width 476 height 1000
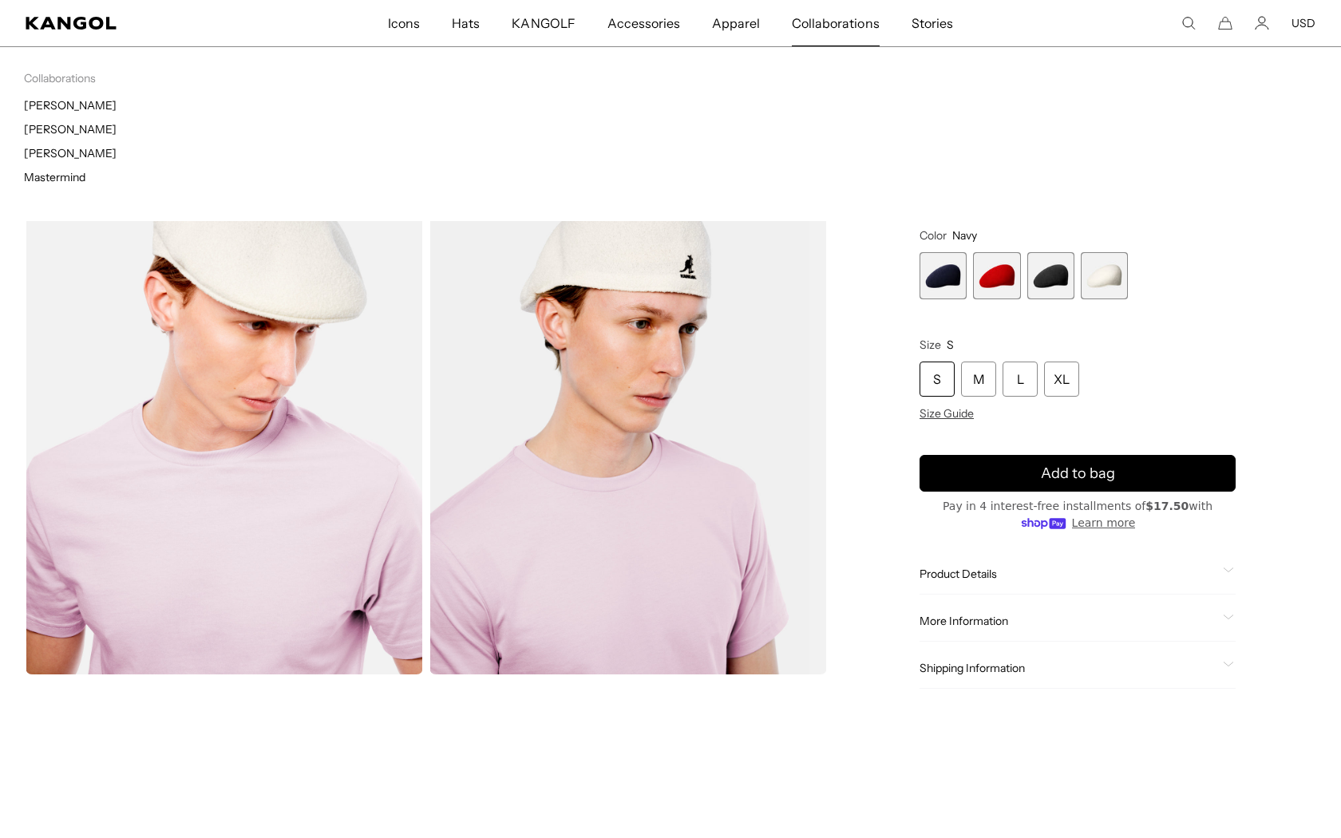
scroll to position [0, 329]
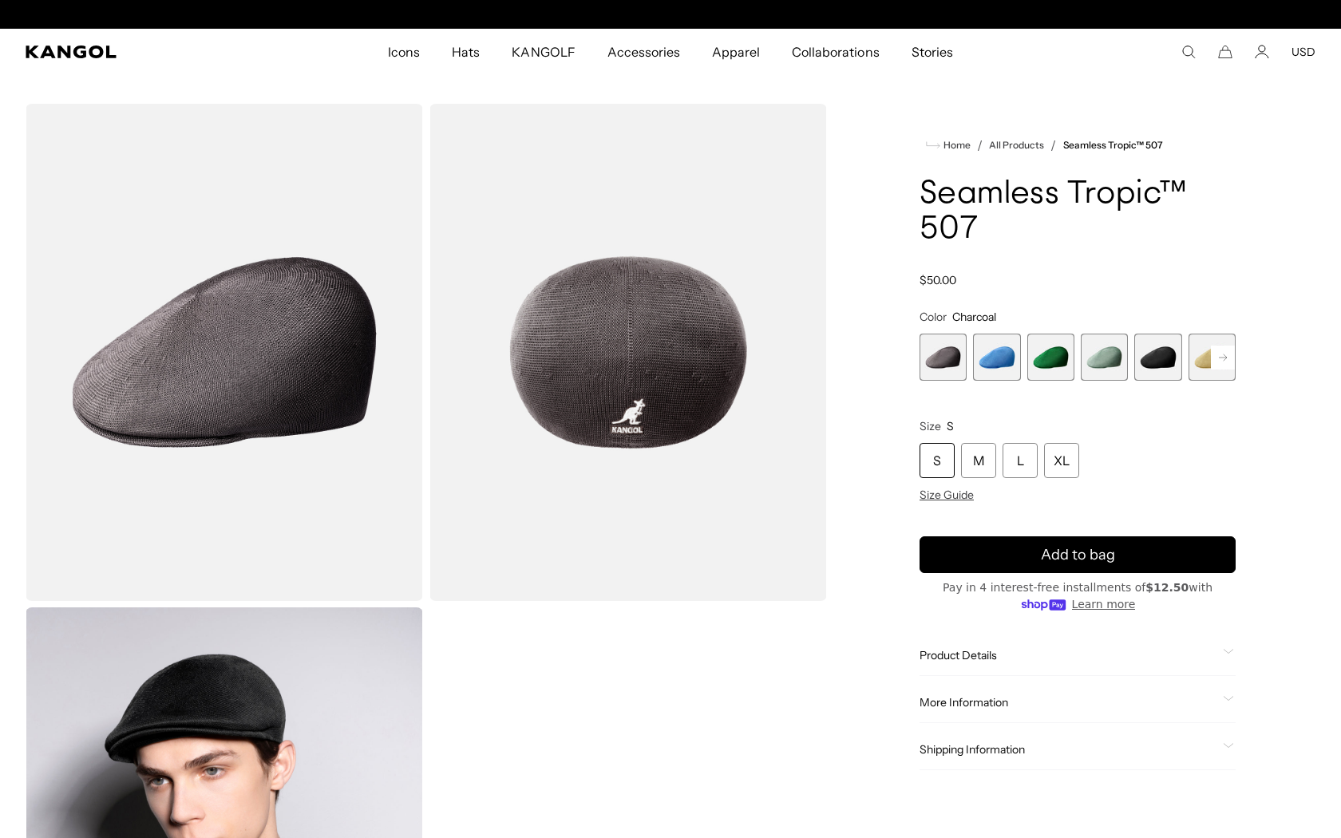
scroll to position [0, 329]
click at [890, 555] on div "Home / All Products / Seamless Tropic™ 507 Seamless Tropic™ 507 Regular price $…" at bounding box center [1078, 604] width 476 height 1000
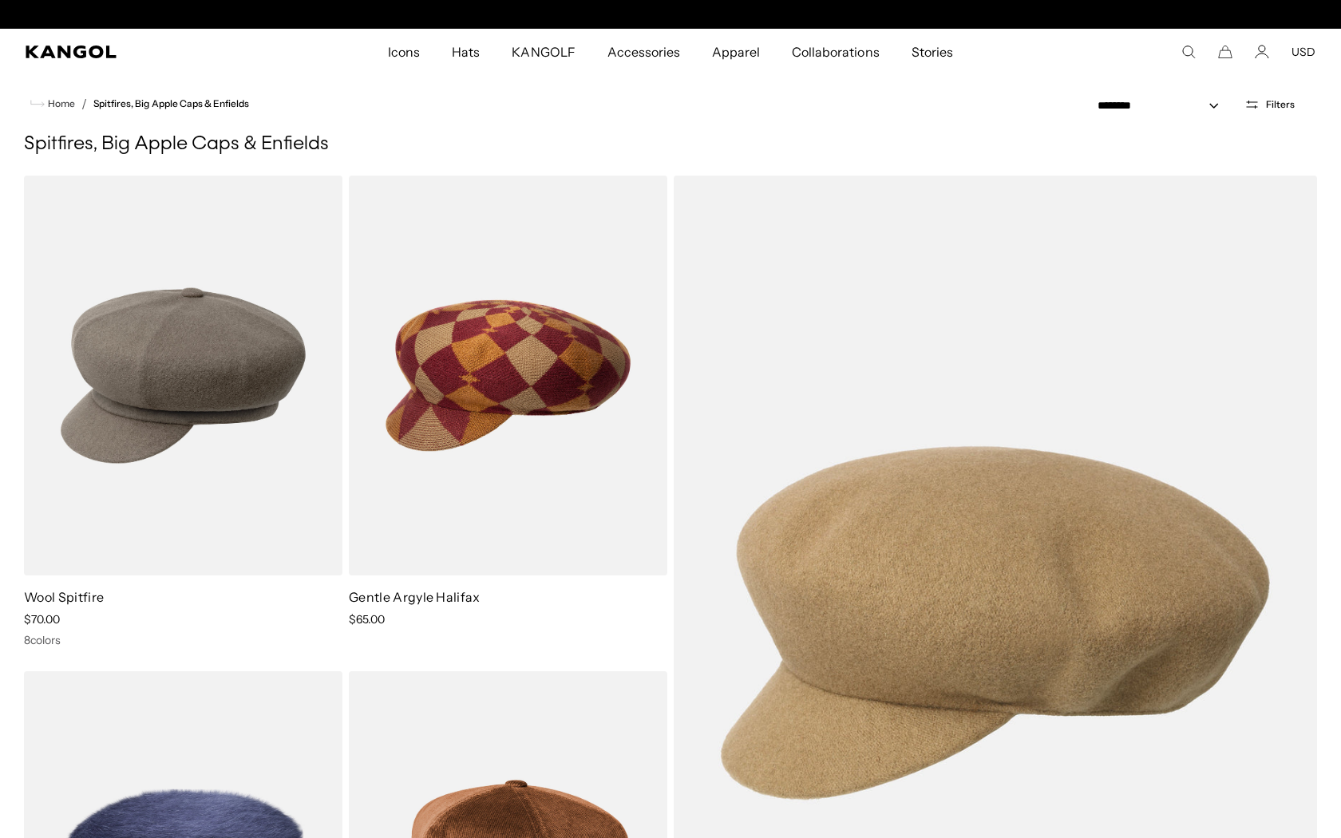
scroll to position [0, 329]
click at [356, 99] on ul "Home / Spitfires, Big Apple Caps & Enfields" at bounding box center [670, 103] width 1293 height 19
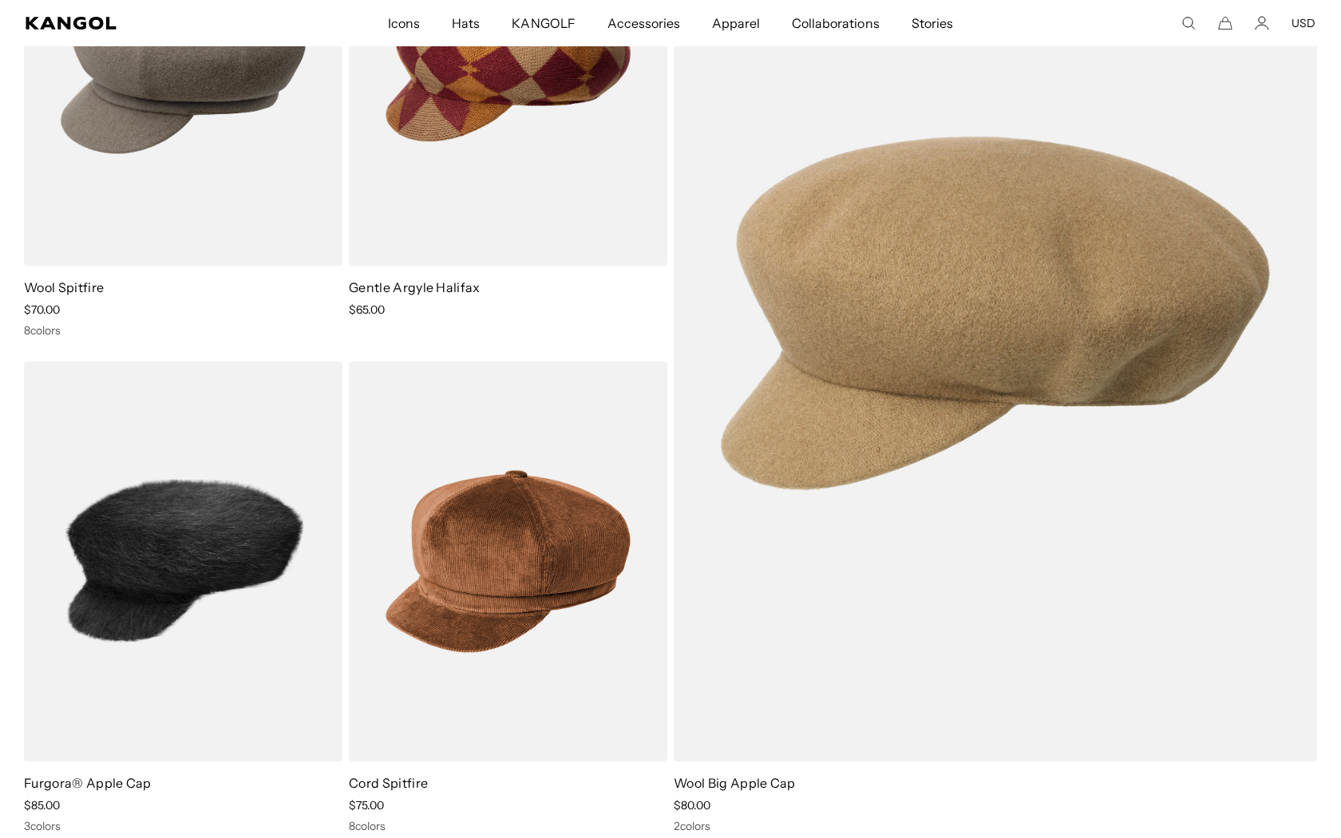
click at [147, 547] on img at bounding box center [183, 562] width 318 height 400
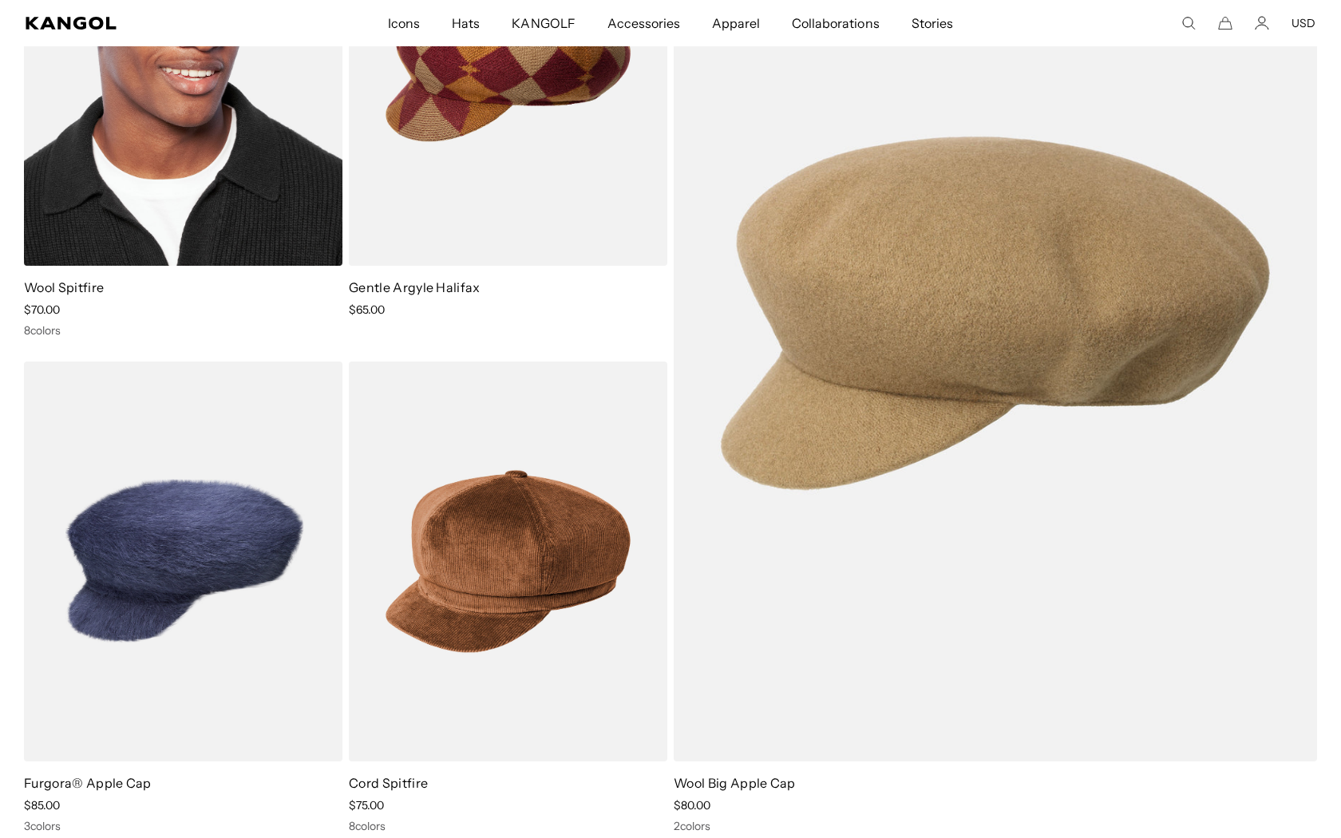
click at [234, 138] on img at bounding box center [183, 66] width 318 height 400
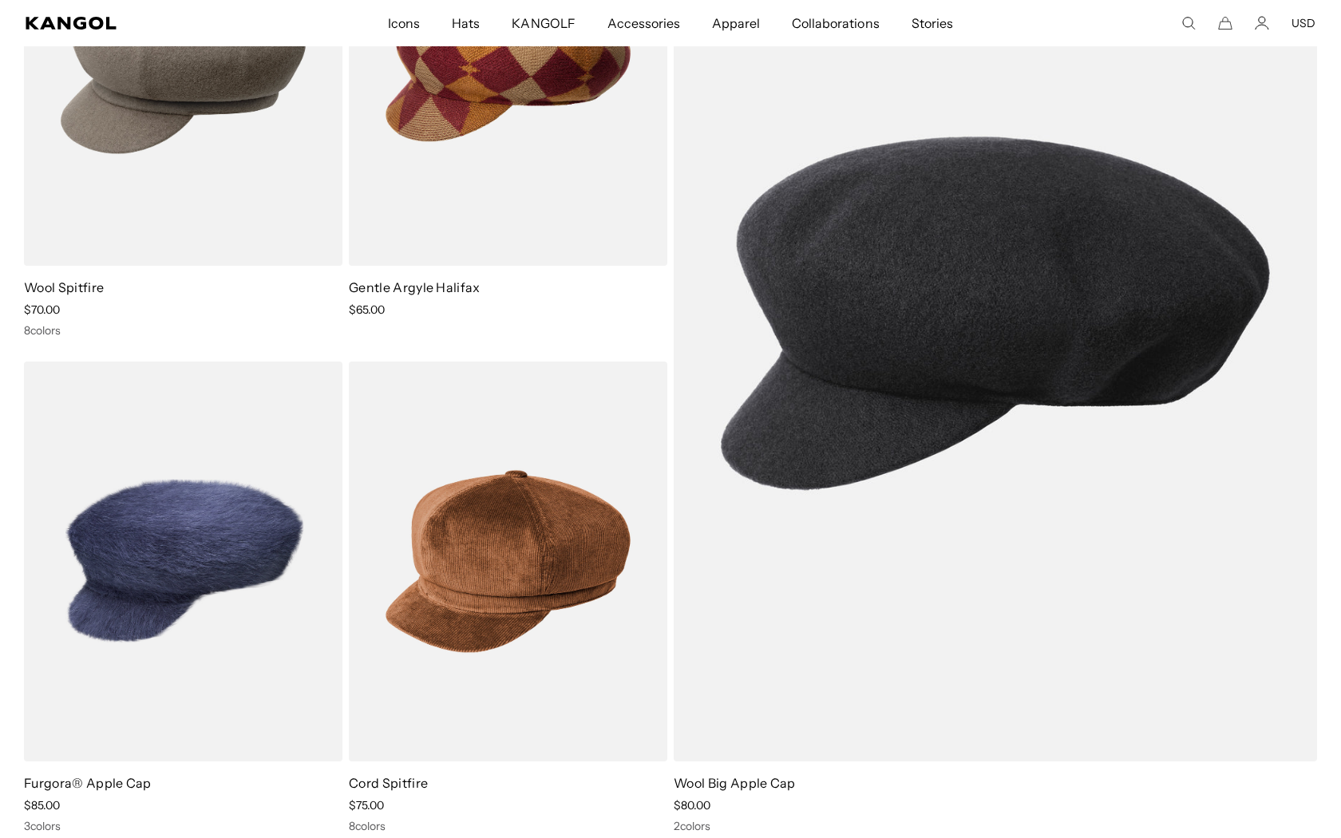
scroll to position [0, 329]
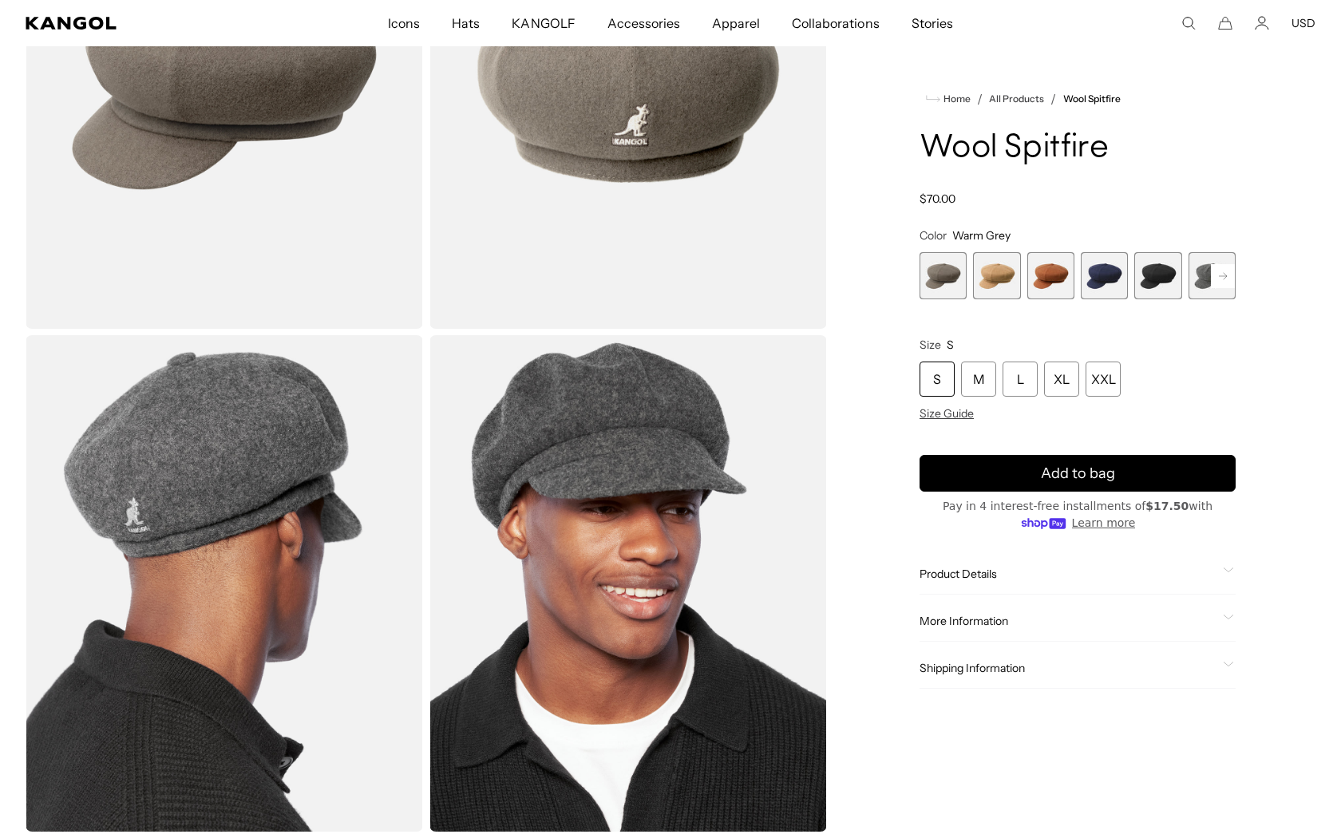
scroll to position [0, 329]
